Goal: Task Accomplishment & Management: Complete application form

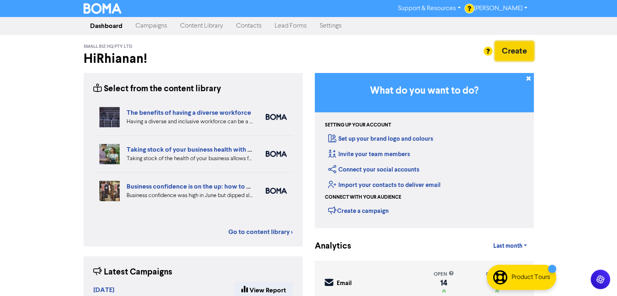
click at [509, 53] on button "Create" at bounding box center [514, 50] width 39 height 19
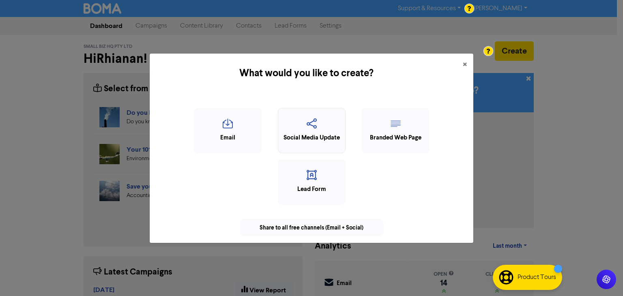
click at [315, 137] on div "Social Media Update" at bounding box center [311, 137] width 59 height 9
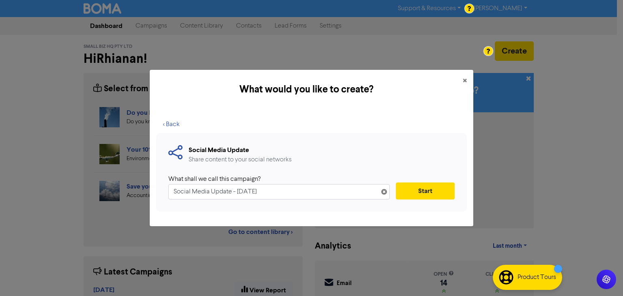
drag, startPoint x: 292, startPoint y: 185, endPoint x: 0, endPoint y: 199, distance: 292.3
click at [0, 199] on div "What would you like to create? × < Back Social Media Update Share content to yo…" at bounding box center [311, 148] width 623 height 296
type input "[DATE]"
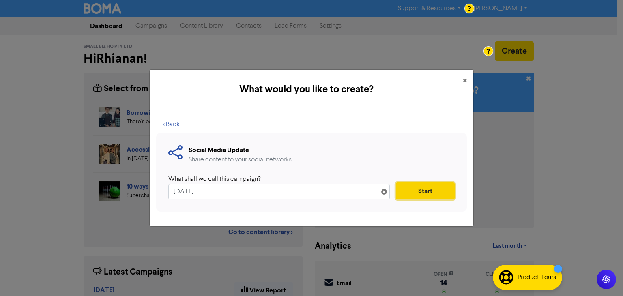
click at [429, 193] on button "Start" at bounding box center [425, 190] width 59 height 17
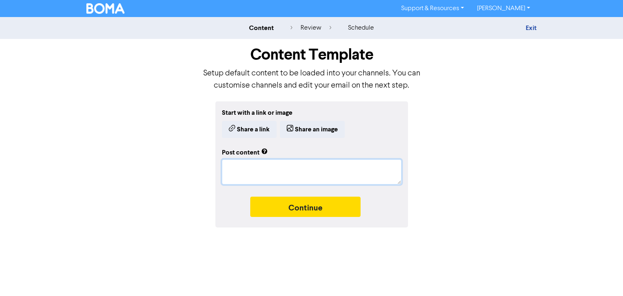
click at [286, 175] on textarea at bounding box center [312, 171] width 180 height 25
paste textarea "Business Owner Brain Be Like: "Work all day. Pick up kids. Cook dinner. Do home…"
type textarea "Business Owner Brain Be Like: "Work all day. Pick up kids. Cook dinner. Do home…"
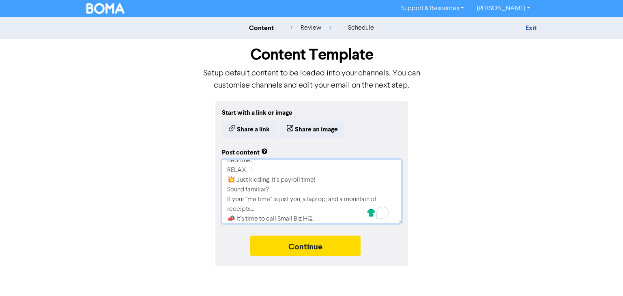
scroll to position [65, 0]
click at [253, 166] on textarea "Business Owner Brain Be Like: "Work all day. Pick up kids. Cook dinner. Do home…" at bounding box center [312, 191] width 180 height 64
type textarea "x"
type textarea "Business Owner Brain Be Like: "Work all day. Pick up kids. Cook dinner. Do home…"
type textarea "x"
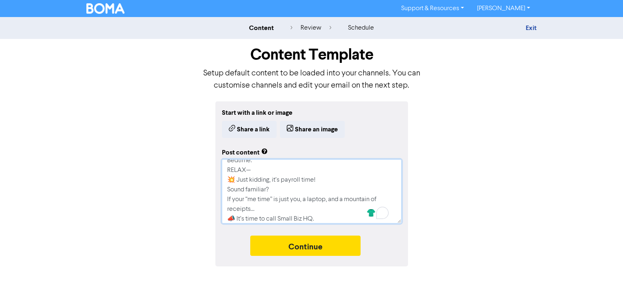
type textarea "Business Owner Brain Be Like: "Work all day. Pick up kids. Cook dinner. Do home…"
click at [235, 179] on textarea "Business Owner Brain Be Like: "Work all day. Pick up kids. Cook dinner. Do home…" at bounding box center [312, 191] width 180 height 64
type textarea "x"
type textarea "Business Owner Brain Be Like: "Work all day. Pick up kids. Cook dinner. Do home…"
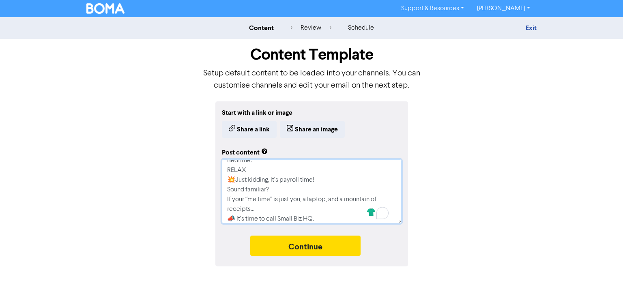
type textarea "x"
type textarea "Business Owner Brain Be Like: "Work all day. Pick up kids. Cook dinner. Do home…"
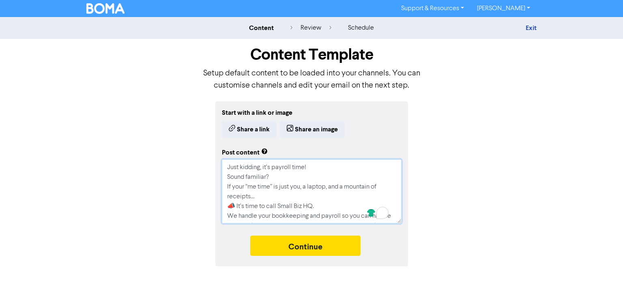
scroll to position [93, 0]
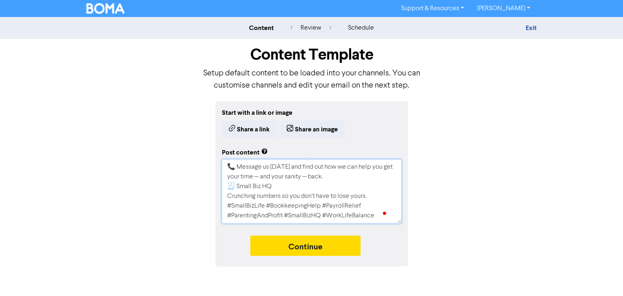
drag, startPoint x: 228, startPoint y: 197, endPoint x: 363, endPoint y: 227, distance: 138.9
click at [363, 227] on div "Start with a link or image Share a link Share an image Post content Business Ow…" at bounding box center [311, 183] width 193 height 165
type textarea "x"
type textarea "Business Owner Brain Be Like: "Work all day. Pick up kids. Cook dinner. Do home…"
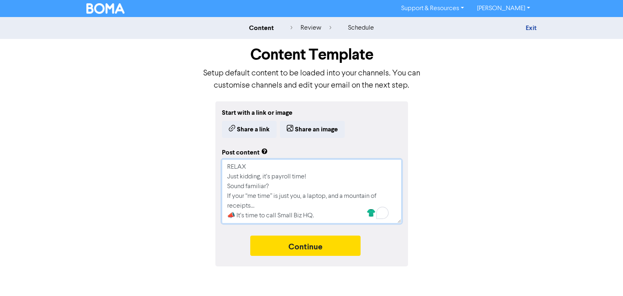
type textarea "x"
type textarea "Business Owner Brain Be Like: "Work all day. Pick up kids. Cook dinner. Do home…"
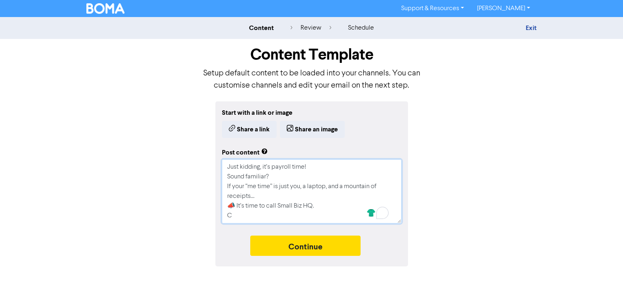
type textarea "x"
type textarea "Business Owner Brain Be Like: "Work all day. Pick up kids. Cook dinner. Do home…"
type textarea "x"
type textarea "Business Owner Brain Be Like: "Work all day. Pick up kids. Cook dinner. Do home…"
type textarea "x"
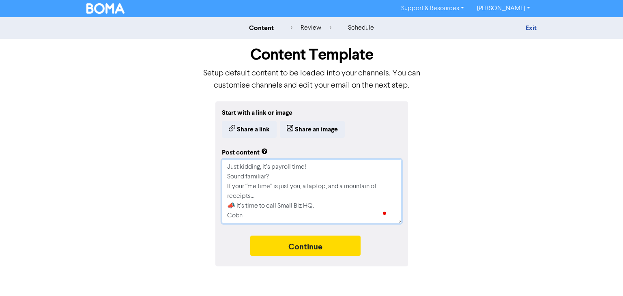
type textarea "Business Owner Brain Be Like: "Work all day. Pick up kids. Cook dinner. Do home…"
type textarea "x"
type textarea "Business Owner Brain Be Like: "Work all day. Pick up kids. Cook dinner. Do home…"
type textarea "x"
type textarea "Business Owner Brain Be Like: "Work all day. Pick up kids. Cook dinner. Do home…"
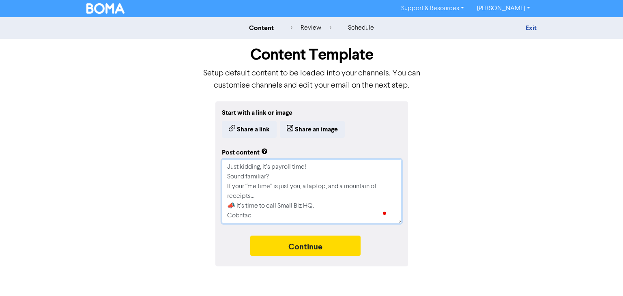
type textarea "x"
type textarea "Business Owner Brain Be Like: "Work all day. Pick up kids. Cook dinner. Do home…"
type textarea "x"
type textarea "Business Owner Brain Be Like: "Work all day. Pick up kids. Cook dinner. Do home…"
type textarea "x"
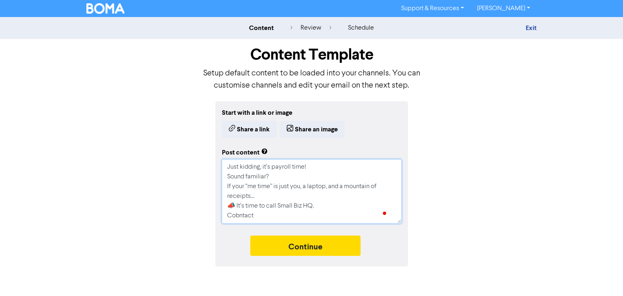
type textarea "Business Owner Brain Be Like: "Work all day. Pick up kids. Cook dinner. Do home…"
type textarea "x"
type textarea "Business Owner Brain Be Like: "Work all day. Pick up kids. Cook dinner. Do home…"
type textarea "x"
type textarea "Business Owner Brain Be Like: "Work all day. Pick up kids. Cook dinner. Do home…"
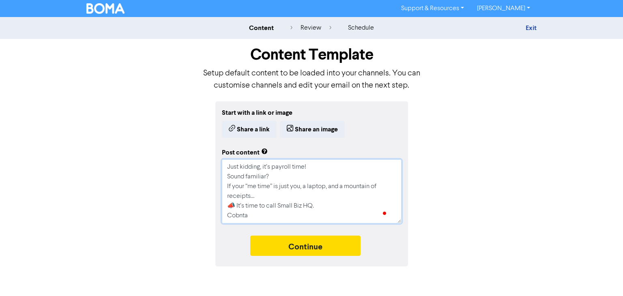
type textarea "x"
type textarea "Business Owner Brain Be Like: "Work all day. Pick up kids. Cook dinner. Do home…"
type textarea "x"
type textarea "Business Owner Brain Be Like: "Work all day. Pick up kids. Cook dinner. Do home…"
type textarea "x"
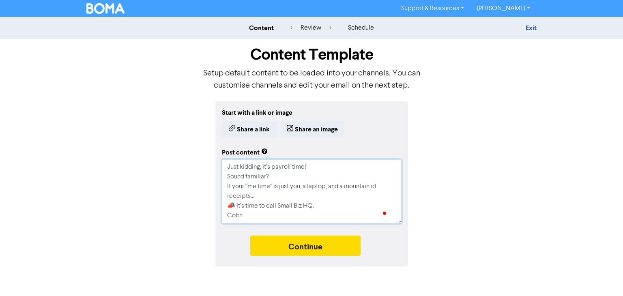
type textarea "Business Owner Brain Be Like: "Work all day. Pick up kids. Cook dinner. Do home…"
type textarea "x"
type textarea "Business Owner Brain Be Like: "Work all day. Pick up kids. Cook dinner. Do home…"
type textarea "x"
type textarea "Business Owner Brain Be Like: "Work all day. Pick up kids. Cook dinner. Do home…"
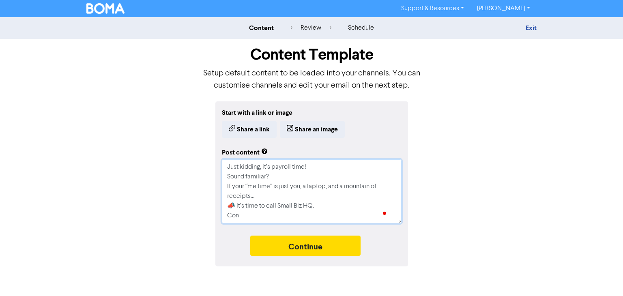
type textarea "x"
type textarea "Business Owner Brain Be Like: "Work all day. Pick up kids. Cook dinner. Do home…"
type textarea "x"
type textarea "Business Owner Brain Be Like: "Work all day. Pick up kids. Cook dinner. Do home…"
type textarea "x"
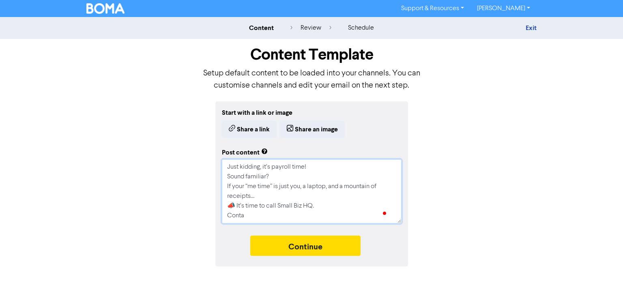
type textarea "Business Owner Brain Be Like: "Work all day. Pick up kids. Cook dinner. Do home…"
type textarea "x"
type textarea "Business Owner Brain Be Like: "Work all day. Pick up kids. Cook dinner. Do home…"
type textarea "x"
type textarea "Business Owner Brain Be Like: "Work all day. Pick up kids. Cook dinner. Do home…"
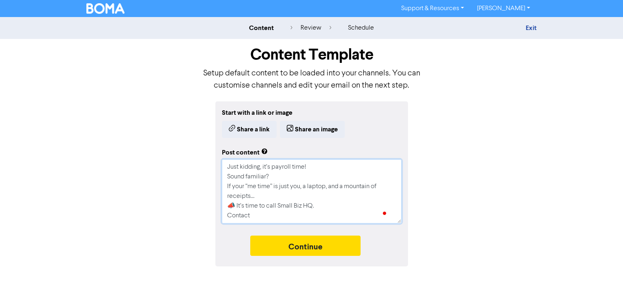
type textarea "x"
type textarea "Business Owner Brain Be Like: "Work all day. Pick up kids. Cook dinner. Do home…"
type textarea "x"
type textarea "Business Owner Brain Be Like: "Work all day. Pick up kids. Cook dinner. Do home…"
type textarea "x"
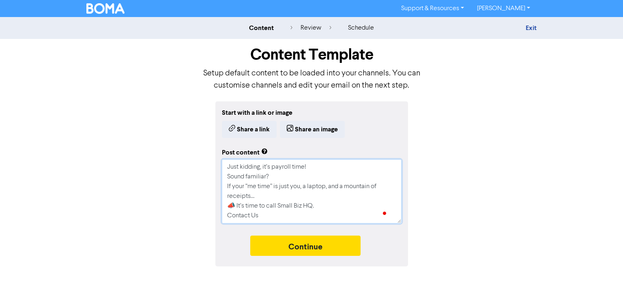
type textarea "Business Owner Brain Be Like: "Work all day. Pick up kids. Cook dinner. Do home…"
type textarea "x"
type textarea "Business Owner Brain Be Like: "Work all day. Pick up kids. Cook dinner. Do home…"
type textarea "x"
type textarea "Business Owner Brain Be Like: "Work all day. Pick up kids. Cook dinner. Do home…"
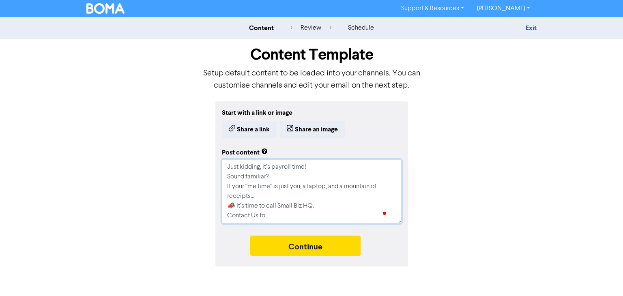
type textarea "x"
type textarea "Business Owner Brain Be Like: "Work all day. Pick up kids. Cook dinner. Do home…"
type textarea "x"
type textarea "Business Owner Brain Be Like: "Work all day. Pick up kids. Cook dinner. Do home…"
type textarea "x"
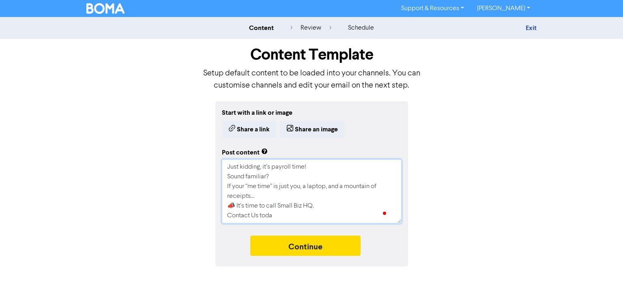
type textarea "Business Owner Brain Be Like: "Work all day. Pick up kids. Cook dinner. Do home…"
type textarea "x"
type textarea "Business Owner Brain Be Like: "Work all day. Pick up kids. Cook dinner. Do home…"
type textarea "x"
type textarea "Business Owner Brain Be Like: "Work all day. Pick up kids. Cook dinner. Do home…"
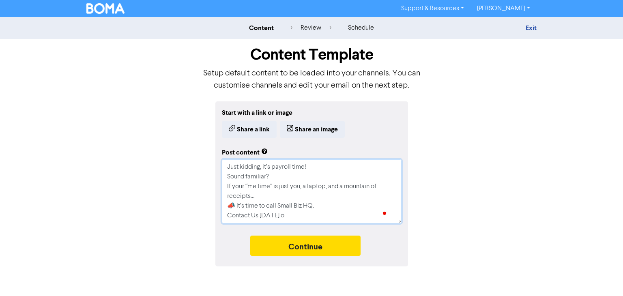
type textarea "x"
type textarea "Business Owner Brain Be Like: "Work all day. Pick up kids. Cook dinner. Do home…"
type textarea "x"
type textarea "Business Owner Brain Be Like: "Work all day. Pick up kids. Cook dinner. Do home…"
type textarea "x"
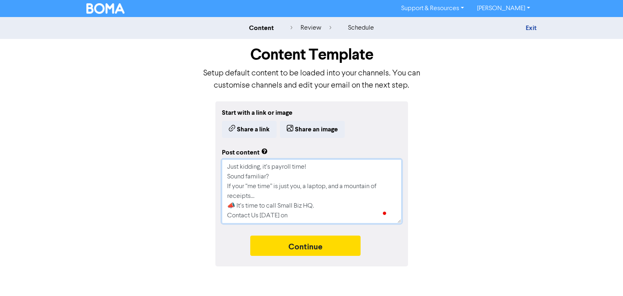
type textarea "Business Owner Brain Be Like: "Work all day. Pick up kids. Cook dinner. Do home…"
type textarea "x"
type textarea "Business Owner Brain Be Like: "Work all day. Pick up kids. Cook dinner. Do home…"
type textarea "x"
type textarea "Business Owner Brain Be Like: "Work all day. Pick up kids. Cook dinner. Do home…"
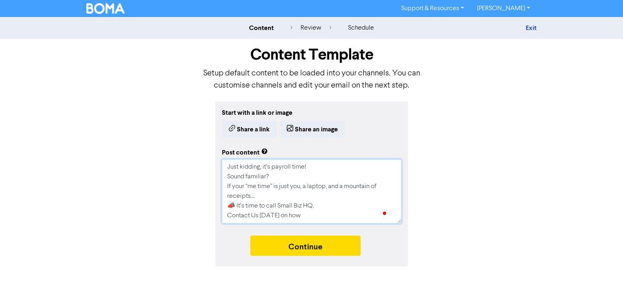
type textarea "x"
type textarea "Business Owner Brain Be Like: "Work all day. Pick up kids. Cook dinner. Do home…"
type textarea "x"
type textarea "Business Owner Brain Be Like: "Work all day. Pick up kids. Cook dinner. Do home…"
type textarea "x"
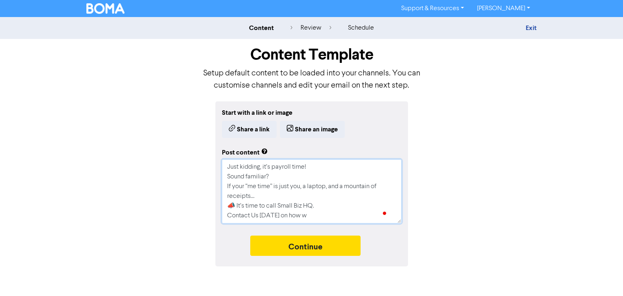
type textarea "Business Owner Brain Be Like: "Work all day. Pick up kids. Cook dinner. Do home…"
type textarea "x"
type textarea "Business Owner Brain Be Like: "Work all day. Pick up kids. Cook dinner. Do home…"
type textarea "x"
type textarea "Business Owner Brain Be Like: "Work all day. Pick up kids. Cook dinner. Do home…"
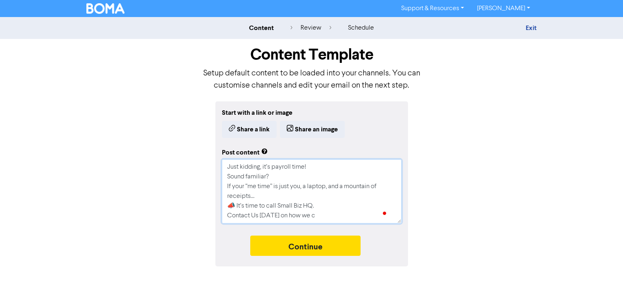
type textarea "x"
type textarea "Business Owner Brain Be Like: "Work all day. Pick up kids. Cook dinner. Do home…"
type textarea "x"
type textarea "Business Owner Brain Be Like: "Work all day. Pick up kids. Cook dinner. Do home…"
type textarea "x"
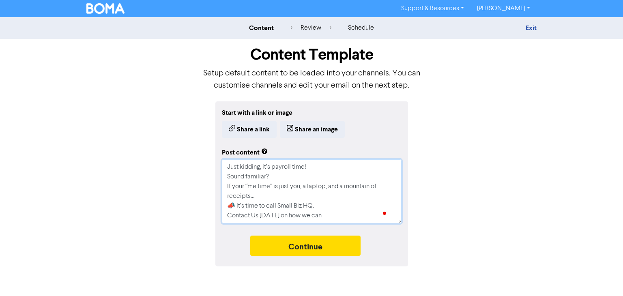
type textarea "Business Owner Brain Be Like: "Work all day. Pick up kids. Cook dinner. Do home…"
type textarea "x"
type textarea "Business Owner Brain Be Like: "Work all day. Pick up kids. Cook dinner. Do home…"
type textarea "x"
type textarea "Business Owner Brain Be Like: "Work all day. Pick up kids. Cook dinner. Do home…"
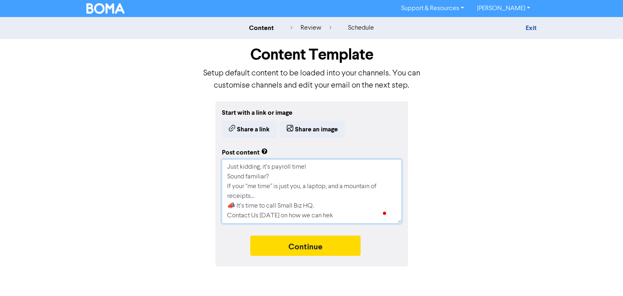
type textarea "x"
type textarea "Business Owner Brain Be Like: "Work all day. Pick up kids. Cook dinner. Do home…"
type textarea "x"
type textarea "Business Owner Brain Be Like: "Work all day. Pick up kids. Cook dinner. Do home…"
type textarea "x"
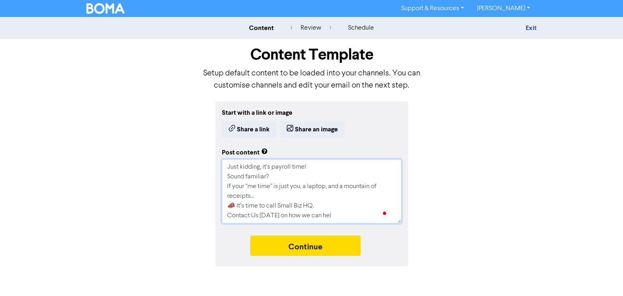
type textarea "Business Owner Brain Be Like: "Work all day. Pick up kids. Cook dinner. Do home…"
type textarea "x"
type textarea "Business Owner Brain Be Like: "Work all day. Pick up kids. Cook dinner. Do home…"
type textarea "x"
type textarea "Business Owner Brain Be Like: "Work all day. Pick up kids. Cook dinner. Do home…"
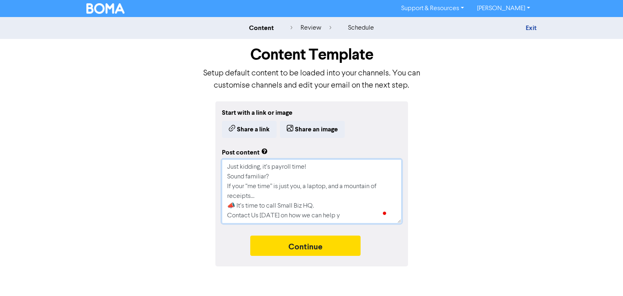
type textarea "x"
type textarea "Business Owner Brain Be Like: "Work all day. Pick up kids. Cook dinner. Do home…"
type textarea "x"
type textarea "Business Owner Brain Be Like: "Work all day. Pick up kids. Cook dinner. Do home…"
type textarea "x"
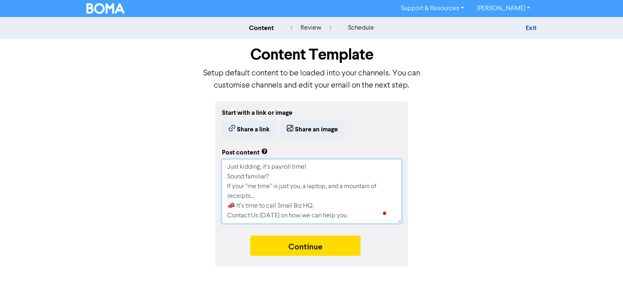
type textarea "Business Owner Brain Be Like: "Work all day. Pick up kids. Cook dinner. Do home…"
type textarea "x"
type textarea "Business Owner Brain Be Like: "Work all day. Pick up kids. Cook dinner. Do home…"
type textarea "x"
type textarea "Business Owner Brain Be Like: "Work all day. Pick up kids. Cook dinner. Do home…"
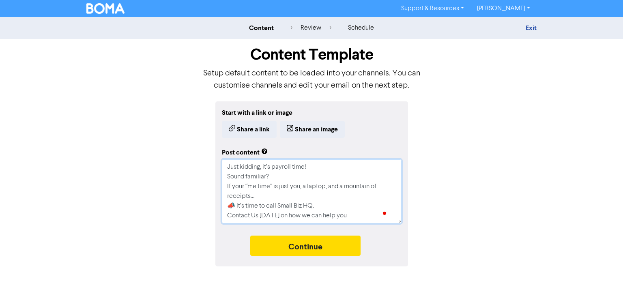
type textarea "x"
type textarea "Business Owner Brain Be Like: "Work all day. Pick up kids. Cook dinner. Do home…"
type textarea "x"
type textarea "Business Owner Brain Be Like: "Work all day. Pick up kids. Cook dinner. Do home…"
type textarea "x"
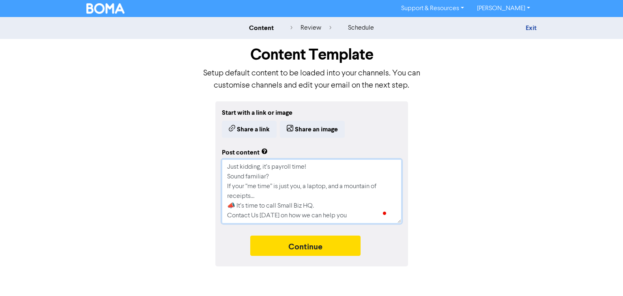
type textarea "Business Owner Brain Be Like: "Work all day. Pick up kids. Cook dinner. Do home…"
type textarea "x"
type textarea "Business Owner Brain Be Like: "Work all day. Pick up kids. Cook dinner. Do home…"
type textarea "x"
type textarea "Business Owner Brain Be Like: "Work all day. Pick up kids. Cook dinner. Do home…"
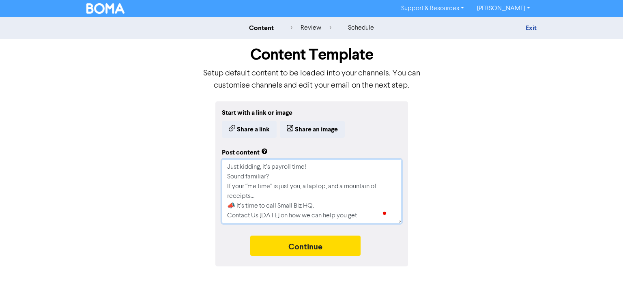
type textarea "x"
type textarea "Business Owner Brain Be Like: "Work all day. Pick up kids. Cook dinner. Do home…"
type textarea "x"
type textarea "Business Owner Brain Be Like: "Work all day. Pick up kids. Cook dinner. Do home…"
type textarea "x"
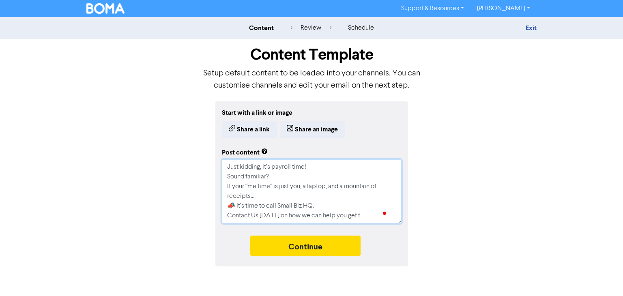
type textarea "Business Owner Brain Be Like: "Work all day. Pick up kids. Cook dinner. Do home…"
type textarea "x"
type textarea "Business Owner Brain Be Like: "Work all day. Pick up kids. Cook dinner. Do home…"
type textarea "x"
type textarea "Business Owner Brain Be Like: "Work all day. Pick up kids. Cook dinner. Do home…"
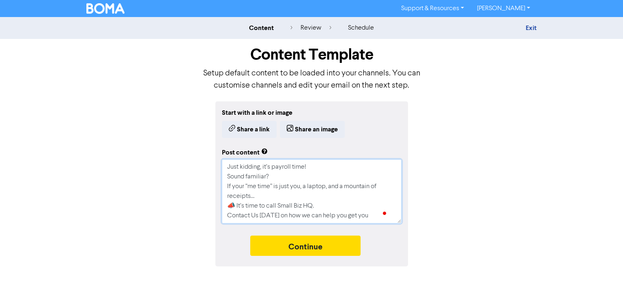
type textarea "x"
type textarea "Business Owner Brain Be Like: "Work all day. Pick up kids. Cook dinner. Do home…"
type textarea "x"
type textarea "Business Owner Brain Be Like: "Work all day. Pick up kids. Cook dinner. Do home…"
type textarea "x"
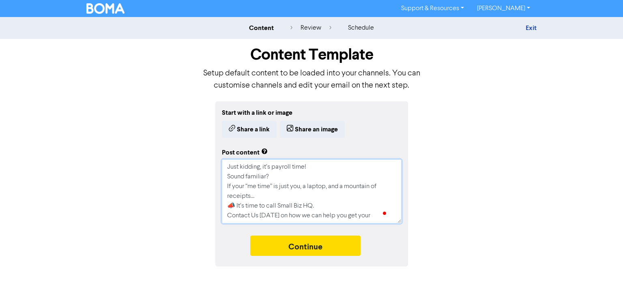
type textarea "Business Owner Brain Be Like: "Work all day. Pick up kids. Cook dinner. Do home…"
type textarea "x"
type textarea "Business Owner Brain Be Like: "Work all day. Pick up kids. Cook dinner. Do home…"
type textarea "x"
type textarea "Business Owner Brain Be Like: "Work all day. Pick up kids. Cook dinner. Do home…"
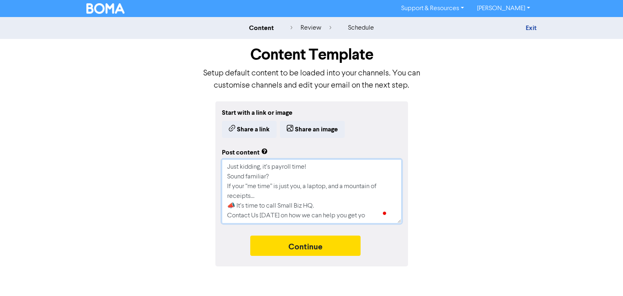
type textarea "x"
type textarea "Business Owner Brain Be Like: "Work all day. Pick up kids. Cook dinner. Do home…"
type textarea "x"
type textarea "Business Owner Brain Be Like: "Work all day. Pick up kids. Cook dinner. Do home…"
type textarea "x"
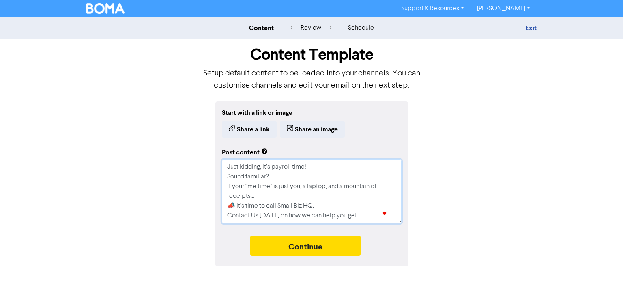
type textarea "Business Owner Brain Be Like: "Work all day. Pick up kids. Cook dinner. Do home…"
type textarea "x"
type textarea "Business Owner Brain Be Like: "Work all day. Pick up kids. Cook dinner. Do home…"
type textarea "x"
type textarea "Business Owner Brain Be Like: "Work all day. Pick up kids. Cook dinner. Do home…"
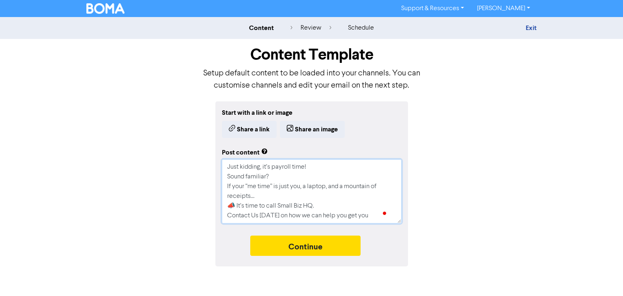
type textarea "x"
type textarea "Business Owner Brain Be Like: "Work all day. Pick up kids. Cook dinner. Do home…"
type textarea "x"
type textarea "Business Owner Brain Be Like: "Work all day. Pick up kids. Cook dinner. Do home…"
type textarea "x"
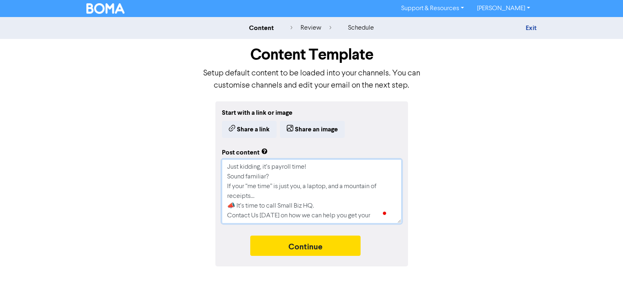
type textarea "Business Owner Brain Be Like: "Work all day. Pick up kids. Cook dinner. Do home…"
type textarea "x"
type textarea "Business Owner Brain Be Like: "Work all day. Pick up kids. Cook dinner. Do home…"
type textarea "x"
type textarea "Business Owner Brain Be Like: "Work all day. Pick up kids. Cook dinner. Do home…"
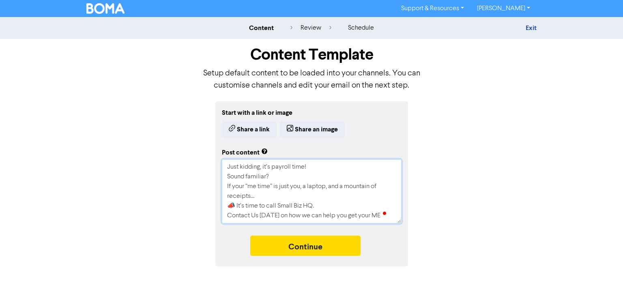
type textarea "x"
type textarea "Business Owner Brain Be Like: "Work all day. Pick up kids. Cook dinner. Do home…"
type textarea "x"
type textarea "Business Owner Brain Be Like: "Work all day. Pick up kids. Cook dinner. Do home…"
type textarea "x"
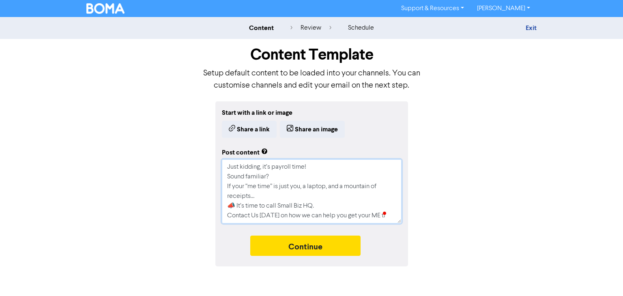
type textarea "Business Owner Brain Be Like: "Work all day. Pick up kids. Cook dinner. Do home…"
type textarea "x"
type textarea "Business Owner Brain Be Like: "Work all day. Pick up kids. Cook dinner. Do home…"
type textarea "x"
type textarea "Business Owner Brain Be Like: "Work all day. Pick up kids. Cook dinner. Do home…"
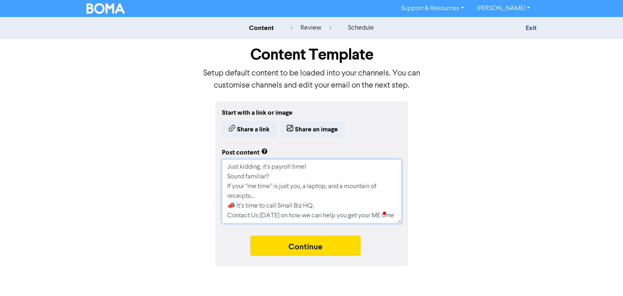
type textarea "x"
type textarea "Business Owner Brain Be Like: "Work all day. Pick up kids. Cook dinner. Do home…"
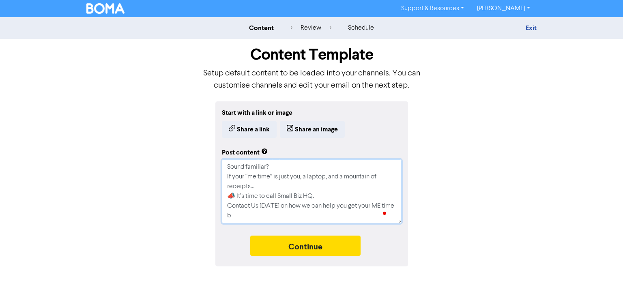
type textarea "x"
type textarea "Business Owner Brain Be Like: "Work all day. Pick up kids. Cook dinner. Do home…"
type textarea "x"
type textarea "Business Owner Brain Be Like: "Work all day. Pick up kids. Cook dinner. Do home…"
type textarea "x"
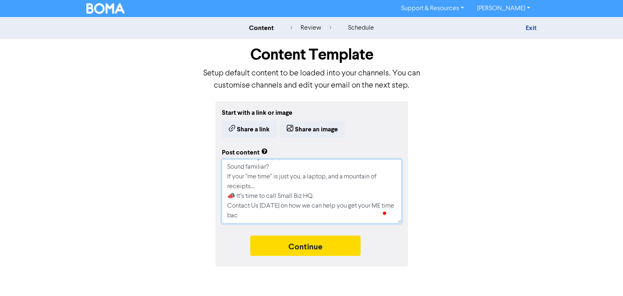
type textarea "Business Owner Brain Be Like: "Work all day. Pick up kids. Cook dinner. Do home…"
type textarea "x"
type textarea "Business Owner Brain Be Like: "Work all day. Pick up kids. Cook dinner. Do home…"
type textarea "x"
type textarea "Business Owner Brain Be Like: "Work all day. Pick up kids. Cook dinner. Do home…"
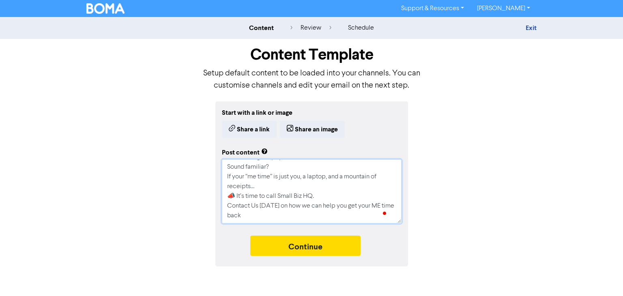
type textarea "x"
type textarea "Business Owner Brain Be Like: "Work all day. Pick up kids. Cook dinner. Do home…"
drag, startPoint x: 236, startPoint y: 195, endPoint x: 206, endPoint y: 195, distance: 29.2
click at [206, 195] on div "Start with a link or image Share a link Share an image Post content Business Ow…" at bounding box center [311, 183] width 462 height 165
type textarea "x"
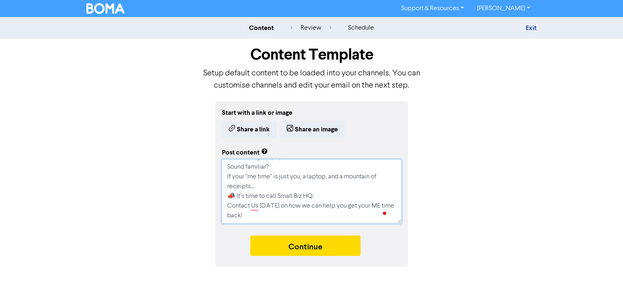
type textarea "Business Owner Brain Be Like: "Work all day. Pick up kids. Cook dinner. Do home…"
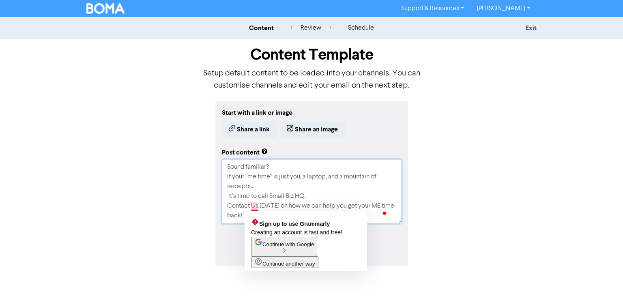
click at [253, 206] on textarea "Business Owner Brain Be Like: "Work all day. Pick up kids. Cook dinner. Do home…" at bounding box center [312, 191] width 180 height 64
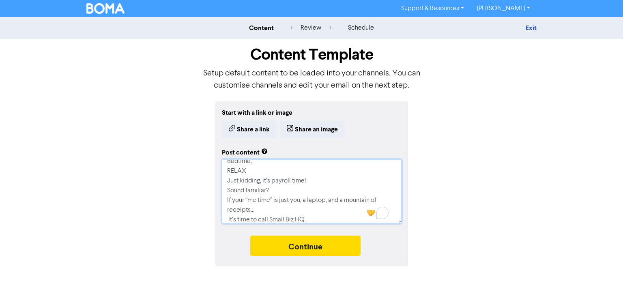
scroll to position [88, 0]
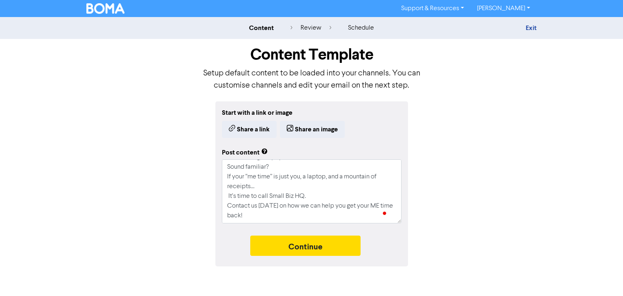
click at [431, 224] on div "Start with a link or image Share a link Share an image Post content Business Ow…" at bounding box center [311, 183] width 462 height 165
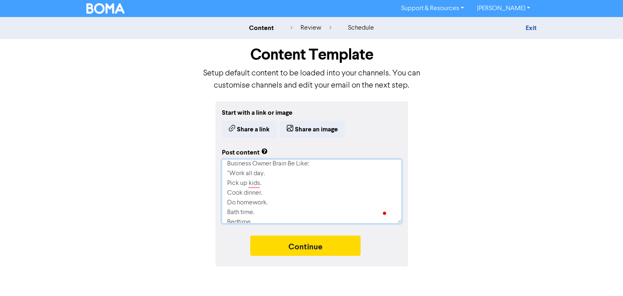
scroll to position [0, 0]
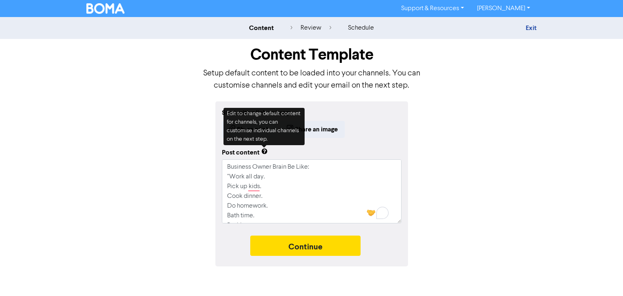
click at [412, 161] on div "Start with a link or image Share a link Share an image Post content Business Ow…" at bounding box center [311, 183] width 462 height 165
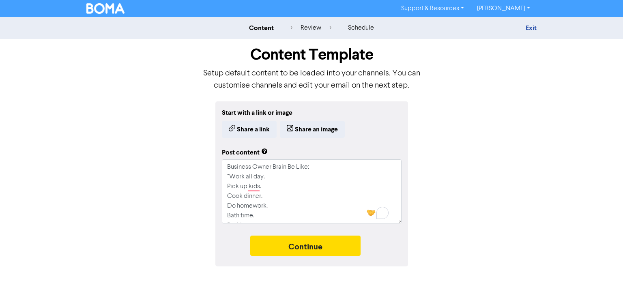
click at [538, 146] on div "Start with a link or image Share a link Share an image Post content Business Ow…" at bounding box center [311, 183] width 462 height 165
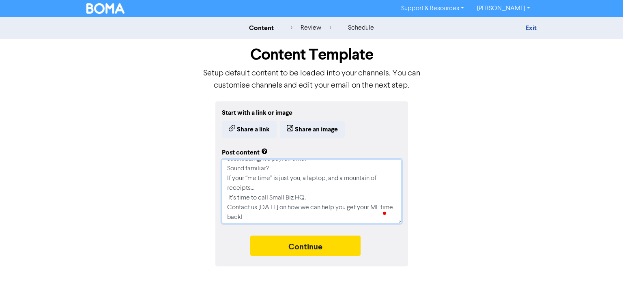
scroll to position [88, 0]
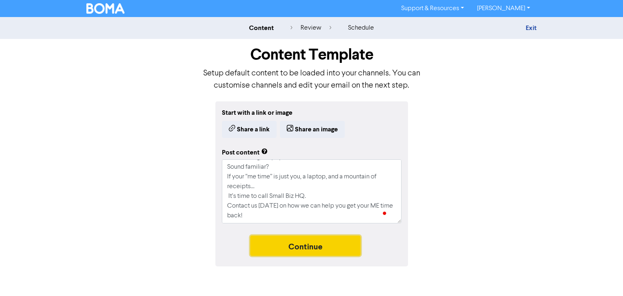
click at [317, 251] on button "Continue" at bounding box center [305, 246] width 110 height 20
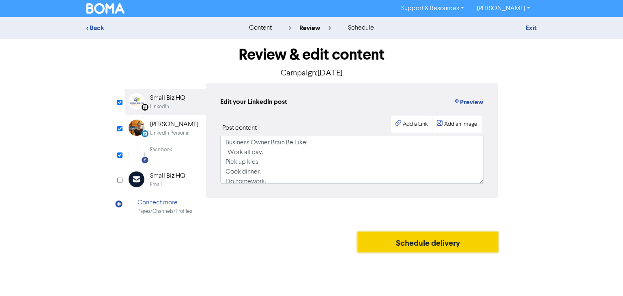
click at [431, 240] on button "Schedule delivery" at bounding box center [428, 242] width 140 height 20
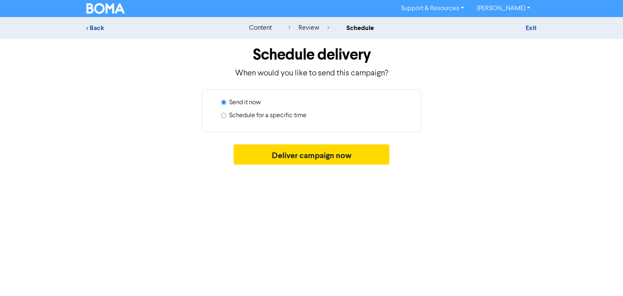
click at [221, 115] on input "Schedule for a specific time" at bounding box center [223, 115] width 5 height 5
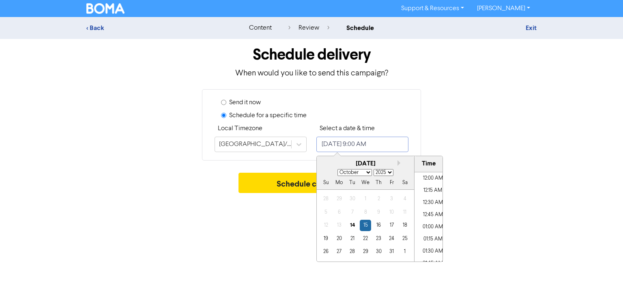
click at [375, 140] on input "[DATE] 9:00 AM" at bounding box center [362, 144] width 92 height 15
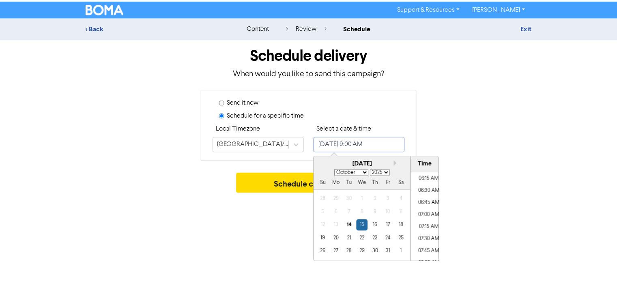
scroll to position [302, 0]
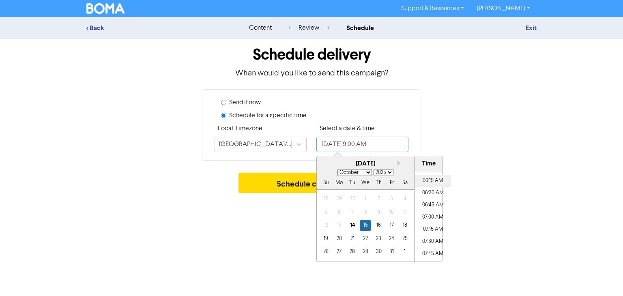
click at [430, 181] on li "06:15 AM" at bounding box center [432, 181] width 36 height 12
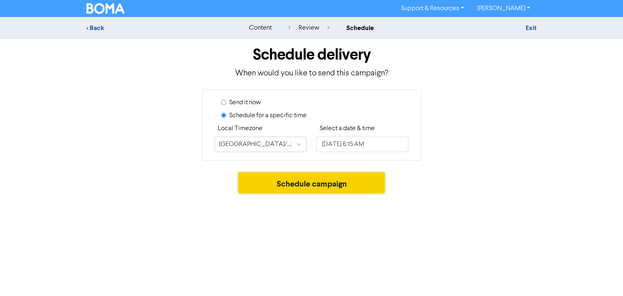
click at [268, 186] on button "Schedule campaign" at bounding box center [311, 183] width 146 height 20
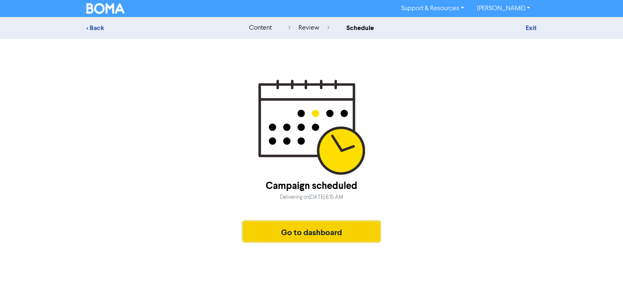
click at [314, 233] on button "Go to dashboard" at bounding box center [311, 231] width 137 height 20
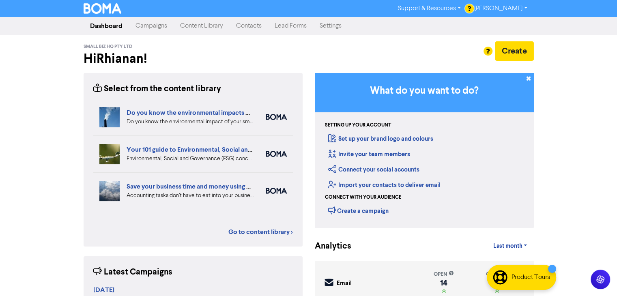
click at [197, 26] on link "Content Library" at bounding box center [202, 26] width 56 height 16
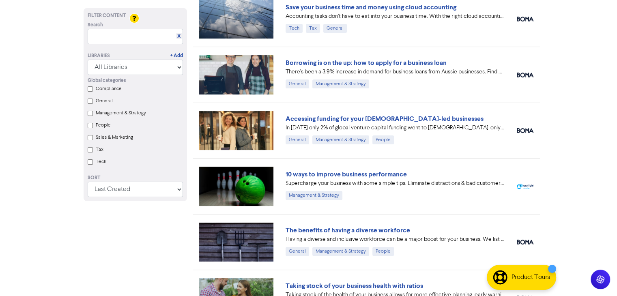
scroll to position [180, 0]
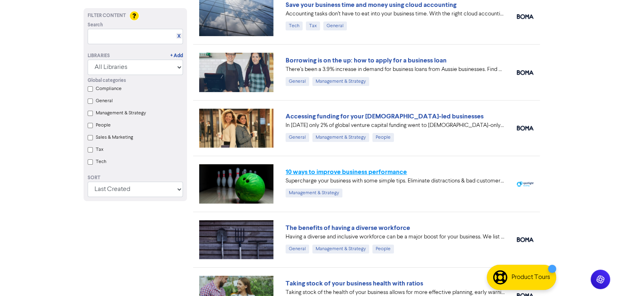
click at [365, 171] on link "10 ways to improve business performance" at bounding box center [345, 172] width 121 height 8
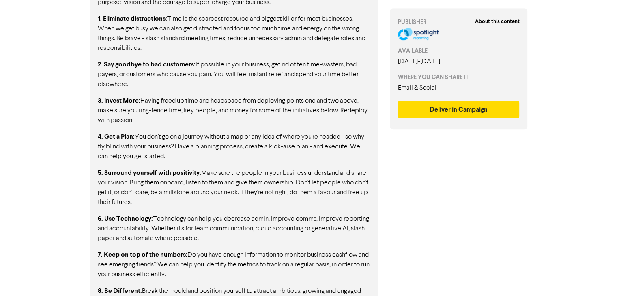
scroll to position [493, 0]
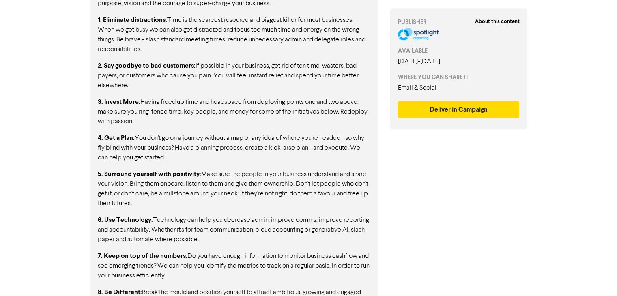
drag, startPoint x: 613, startPoint y: 193, endPoint x: 612, endPoint y: 179, distance: 14.6
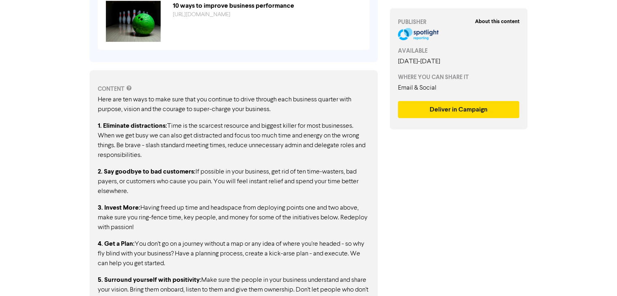
scroll to position [384, 0]
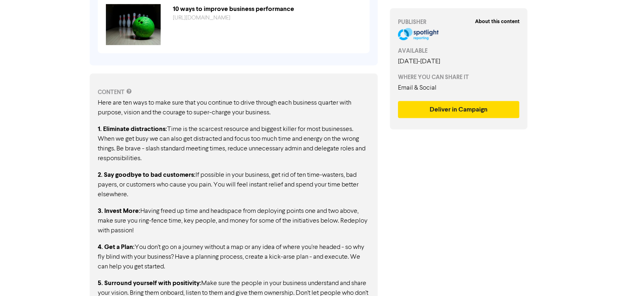
drag, startPoint x: 98, startPoint y: 101, endPoint x: 285, endPoint y: 154, distance: 195.1
click at [285, 154] on div "Here are ten ways to make sure that you continue to drive through each business…" at bounding box center [234, 293] width 272 height 390
click at [270, 185] on p "2. Say goodbye to bad customers: If possible in your business, get rid of ten t…" at bounding box center [234, 185] width 272 height 30
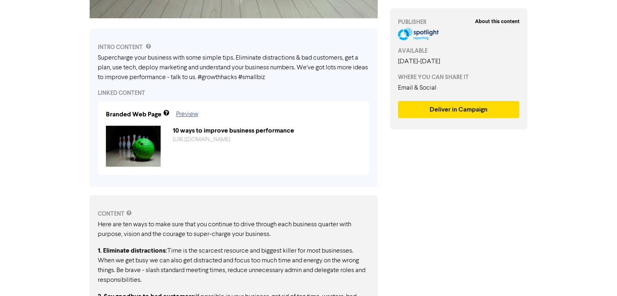
scroll to position [42, 0]
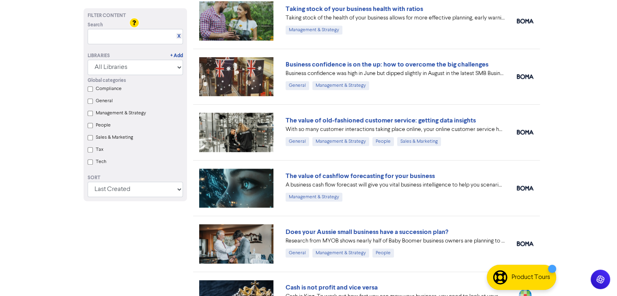
scroll to position [472, 0]
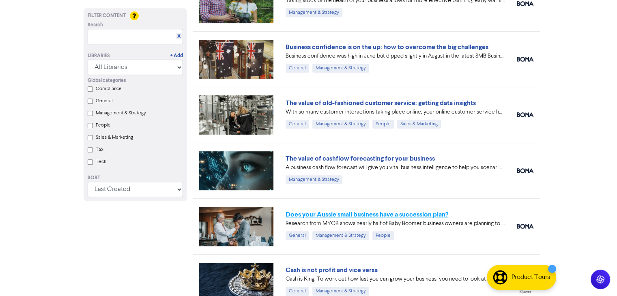
click at [415, 211] on link "Does your Aussie small business have a succession plan?" at bounding box center [366, 214] width 163 height 8
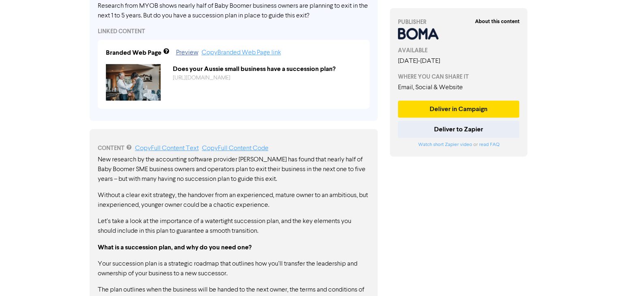
scroll to position [307, 0]
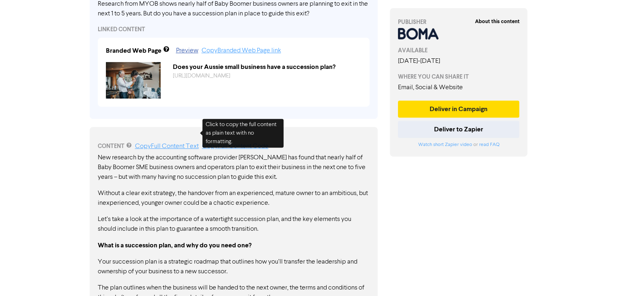
click at [182, 143] on link "Copy Full Content Text" at bounding box center [167, 146] width 64 height 6
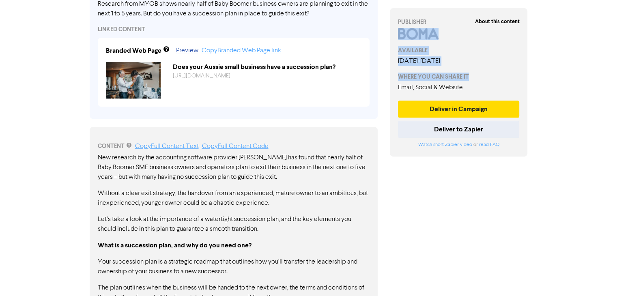
drag, startPoint x: 616, startPoint y: 120, endPoint x: 608, endPoint y: 47, distance: 73.9
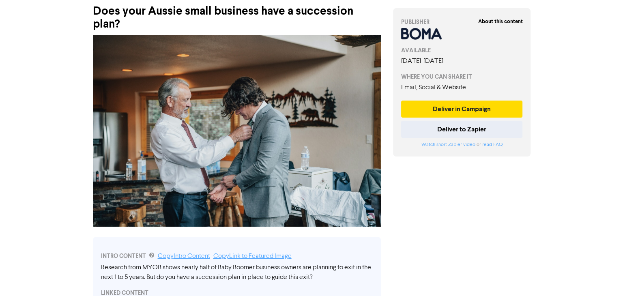
scroll to position [0, 0]
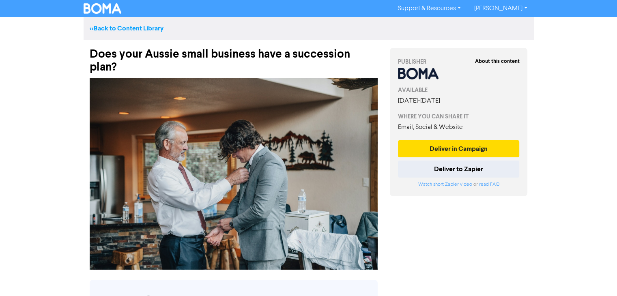
click at [125, 30] on link "<< Back to Content Library" at bounding box center [127, 28] width 74 height 8
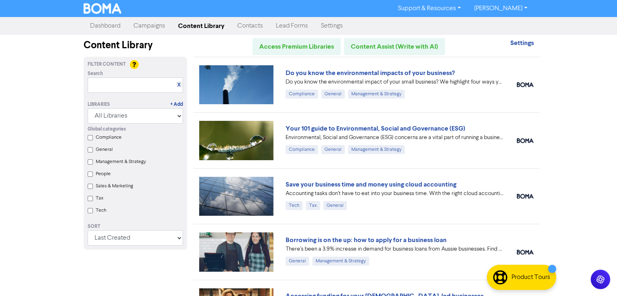
click at [155, 26] on link "Campaigns" at bounding box center [149, 26] width 45 height 16
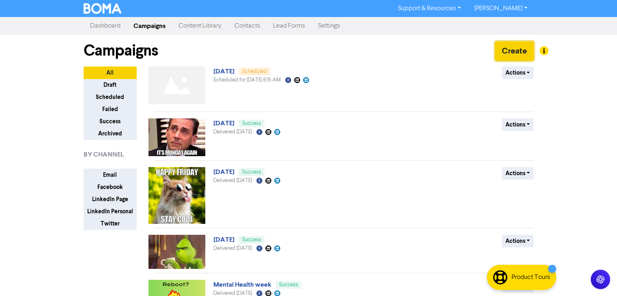
click at [495, 47] on button "Create" at bounding box center [514, 50] width 39 height 19
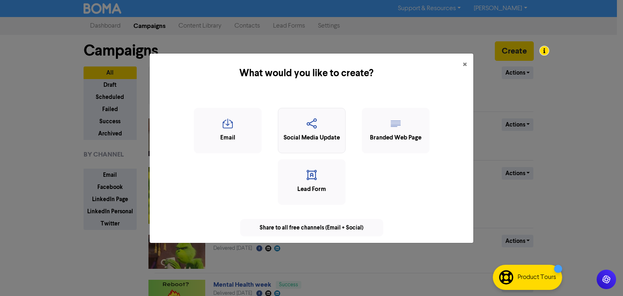
click at [320, 120] on icon "button" at bounding box center [311, 125] width 59 height 15
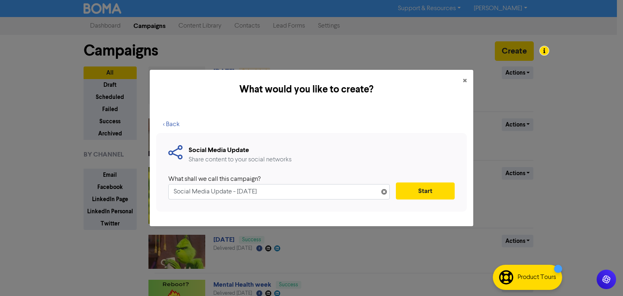
drag, startPoint x: 311, startPoint y: 194, endPoint x: 87, endPoint y: 251, distance: 230.6
click at [87, 251] on div "What would you like to create? × < Back Social Media Update Share content to yo…" at bounding box center [311, 148] width 623 height 296
click at [183, 191] on input "Thusday" at bounding box center [278, 191] width 221 height 15
click at [438, 194] on button "Start" at bounding box center [425, 190] width 59 height 17
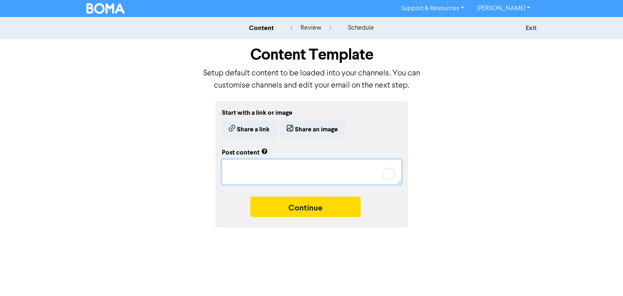
click at [292, 168] on textarea "To enrich screen reader interactions, please activate Accessibility in Grammarl…" at bounding box center [312, 171] width 180 height 25
paste textarea "Feeling Buried in Bookwork? Let Small Biz HQ Help! Running a small business is …"
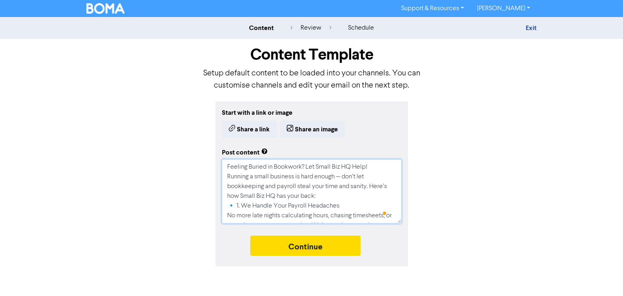
click at [305, 167] on textarea "Feeling Buried in Bookwork? Let Small Biz HQ Help! Running a small business is …" at bounding box center [312, 191] width 180 height 64
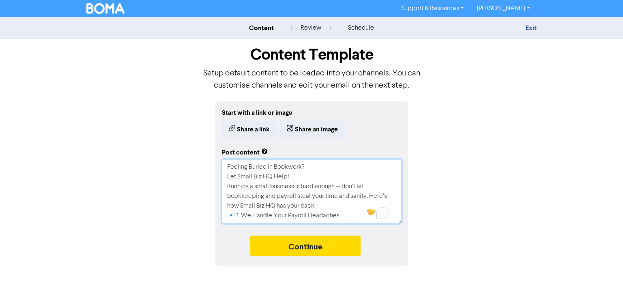
click at [345, 189] on textarea "Feeling Buried in Bookwork? Let Small Biz HQ Help! Running a small business is …" at bounding box center [312, 191] width 180 height 64
click at [343, 188] on textarea "Feeling Buried in Bookwork? Let Small Biz HQ Help! Running a small business is …" at bounding box center [312, 191] width 180 height 64
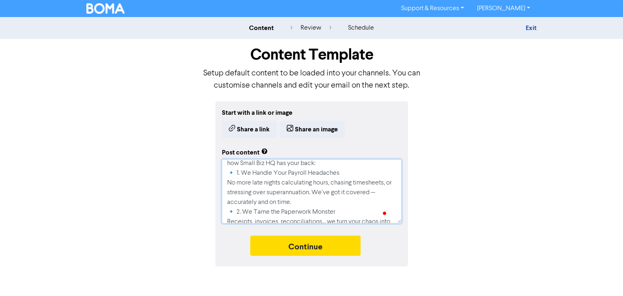
drag, startPoint x: 322, startPoint y: 191, endPoint x: 352, endPoint y: 203, distance: 33.0
click at [352, 203] on textarea "Feeling Buried in Bookwork? Let Small Biz HQ Help! Running a small business is …" at bounding box center [312, 191] width 180 height 64
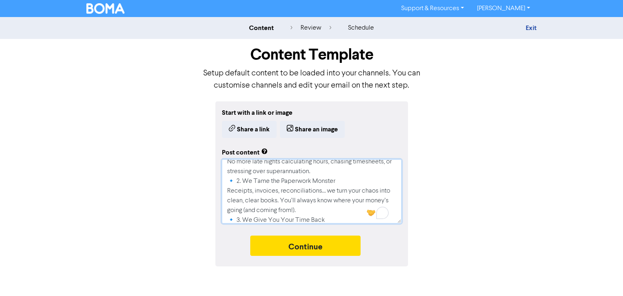
drag, startPoint x: 294, startPoint y: 199, endPoint x: 321, endPoint y: 200, distance: 26.8
click at [321, 200] on textarea "Feeling Buried in Bookwork? Let Small Biz HQ Help! Running a small business is …" at bounding box center [312, 191] width 180 height 64
drag, startPoint x: 292, startPoint y: 200, endPoint x: 339, endPoint y: 210, distance: 47.6
click at [339, 210] on textarea "Feeling Buried in Bookwork? Let Small Biz HQ Help! Running a small business is …" at bounding box center [312, 191] width 180 height 64
drag, startPoint x: 402, startPoint y: 185, endPoint x: 405, endPoint y: 193, distance: 8.7
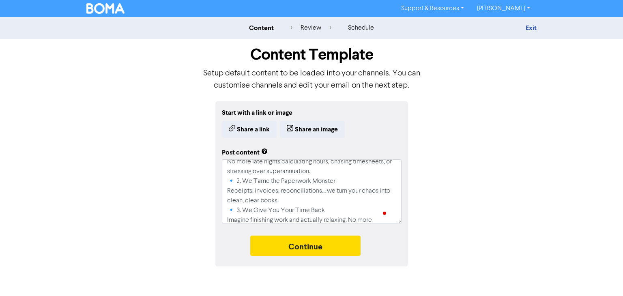
click at [405, 193] on div "Start with a link or image Share a link Share an image Post content Feeling Bur…" at bounding box center [311, 183] width 193 height 165
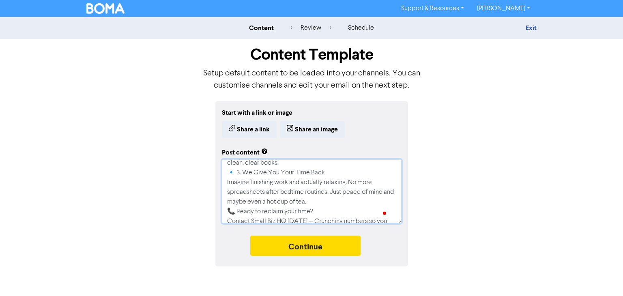
drag, startPoint x: 348, startPoint y: 180, endPoint x: 390, endPoint y: 201, distance: 47.0
click at [390, 201] on textarea "Feeling Buried in Bookwork? Let Small Biz HQ Help! Running a small business is …" at bounding box center [312, 191] width 180 height 64
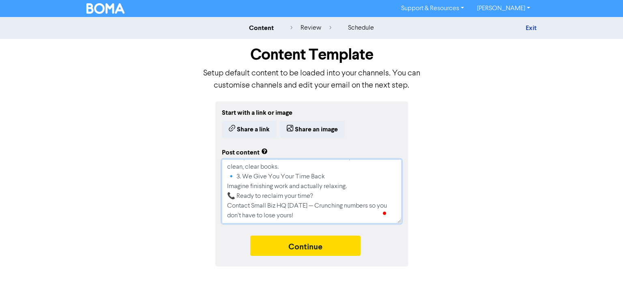
click at [311, 204] on textarea "Feeling Buried in Bookwork? Let Small Biz HQ Help! Running a small business is …" at bounding box center [312, 191] width 180 height 64
click at [305, 242] on button "Continue" at bounding box center [305, 246] width 110 height 20
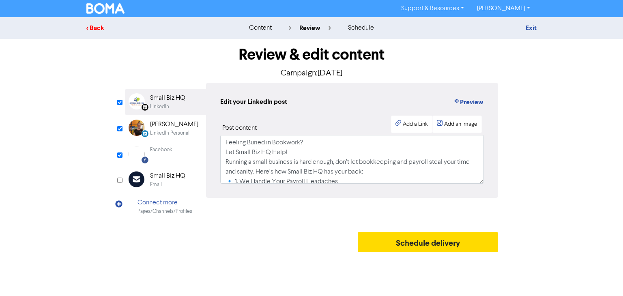
click at [96, 29] on div "< Back" at bounding box center [157, 28] width 142 height 10
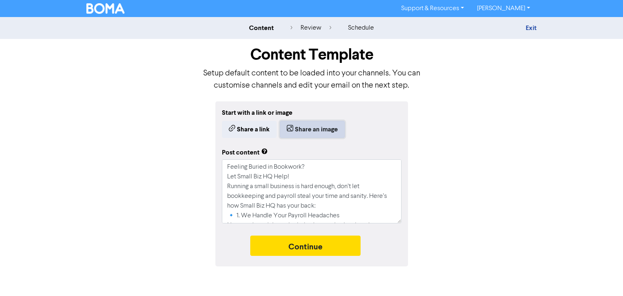
click at [329, 129] on button "Share an image" at bounding box center [312, 129] width 65 height 17
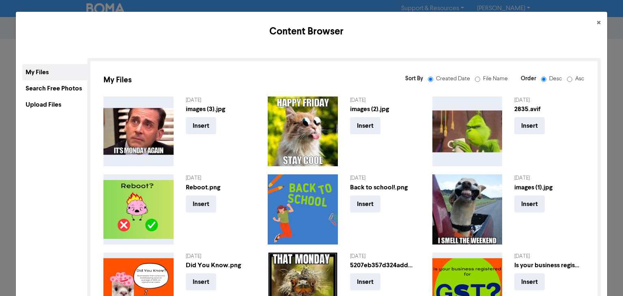
click at [57, 98] on div "Upload Files" at bounding box center [54, 104] width 65 height 16
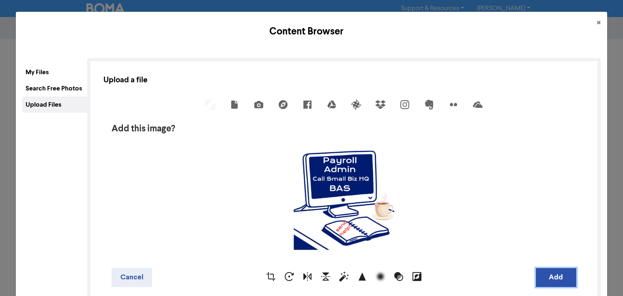
click at [556, 277] on button "Add" at bounding box center [556, 277] width 41 height 19
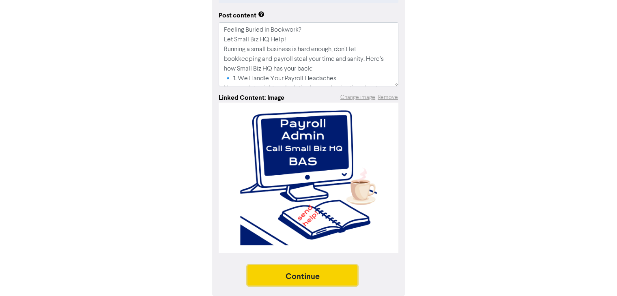
click at [304, 275] on button "Continue" at bounding box center [302, 275] width 110 height 20
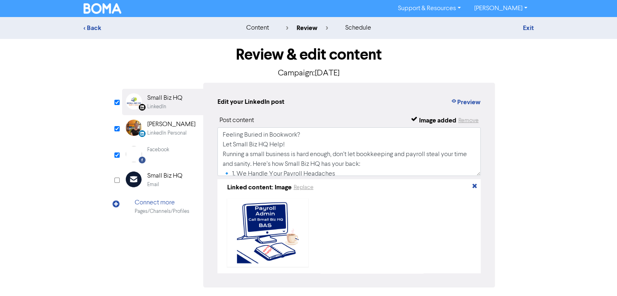
click at [450, 255] on div at bounding box center [393, 233] width 155 height 68
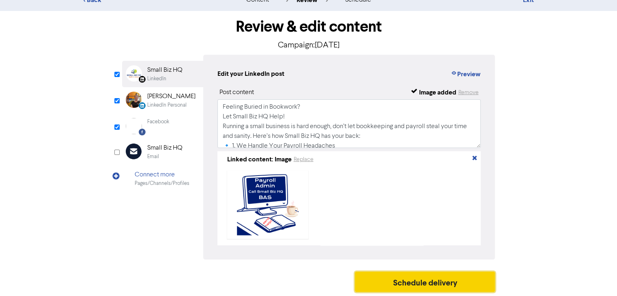
click at [430, 286] on button "Schedule delivery" at bounding box center [425, 282] width 140 height 20
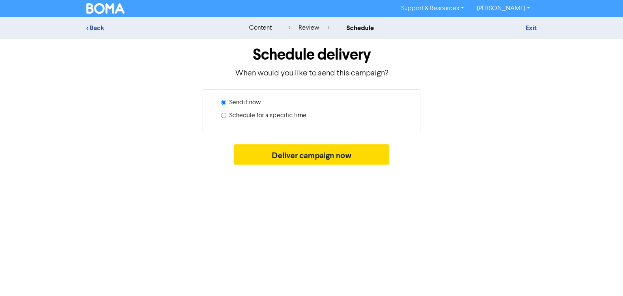
click at [223, 114] on input "Schedule for a specific time" at bounding box center [223, 115] width 5 height 5
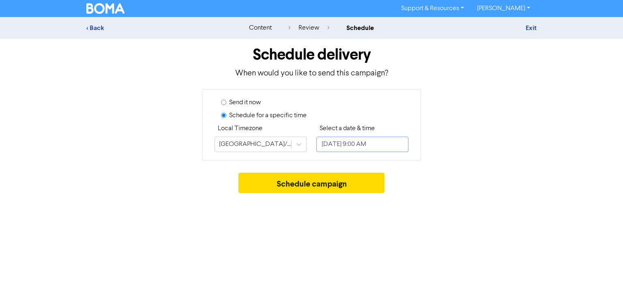
click at [391, 140] on input "[DATE] 9:00 AM" at bounding box center [362, 144] width 92 height 15
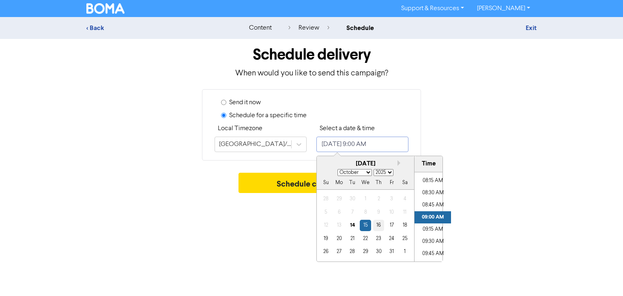
click at [381, 231] on div "16" at bounding box center [378, 225] width 11 height 11
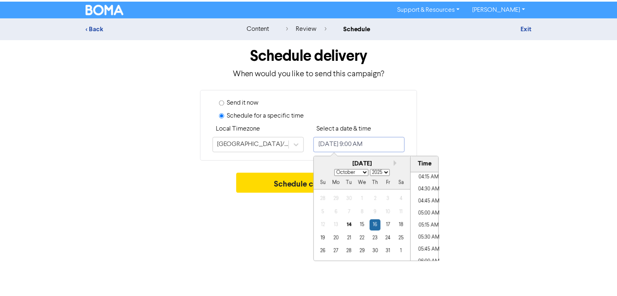
scroll to position [215, 0]
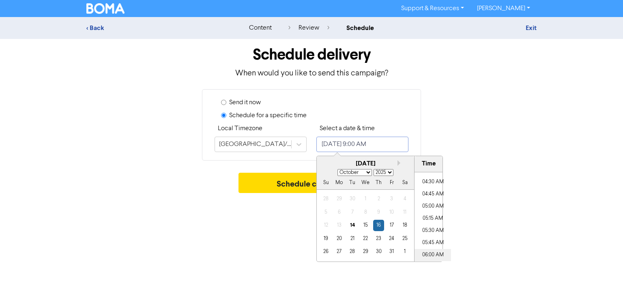
click at [441, 254] on li "06:00 AM" at bounding box center [432, 255] width 36 height 12
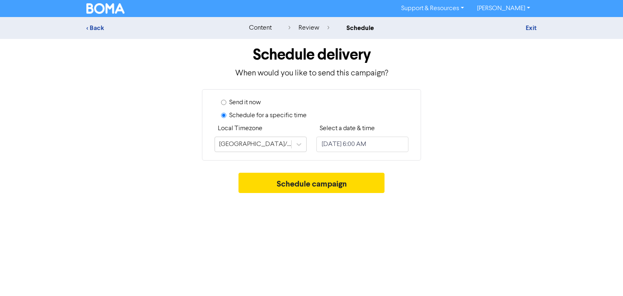
click at [283, 211] on div "Support & Resources Video Tutorials FAQ & Guides Marketing Education [PERSON_NA…" at bounding box center [311, 148] width 623 height 296
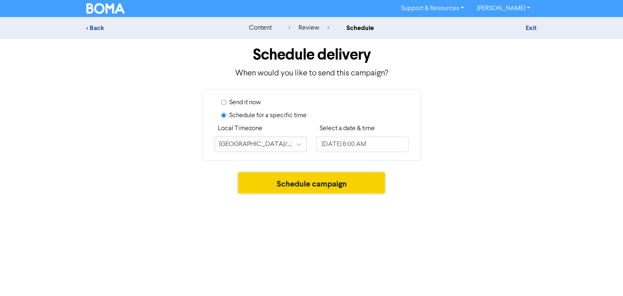
click at [298, 184] on button "Schedule campaign" at bounding box center [311, 183] width 146 height 20
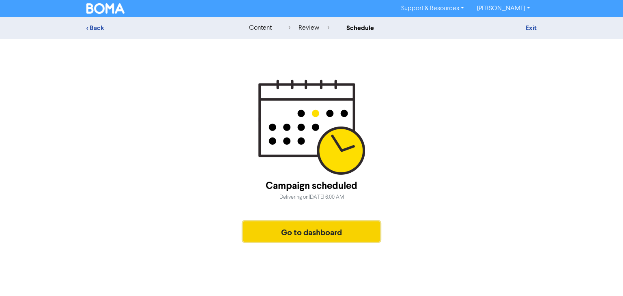
click at [354, 238] on button "Go to dashboard" at bounding box center [311, 231] width 137 height 20
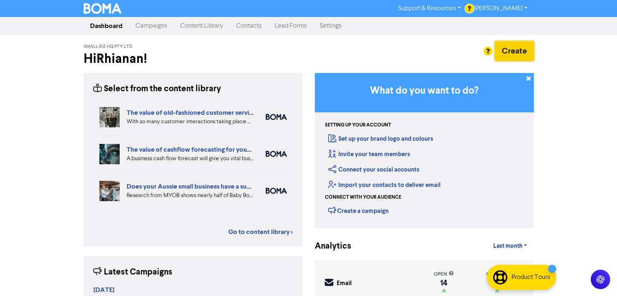
click at [530, 58] on button "Create" at bounding box center [514, 50] width 39 height 19
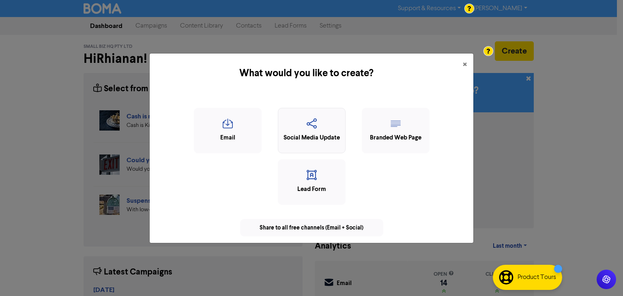
click at [295, 135] on div "Social Media Update" at bounding box center [311, 137] width 59 height 9
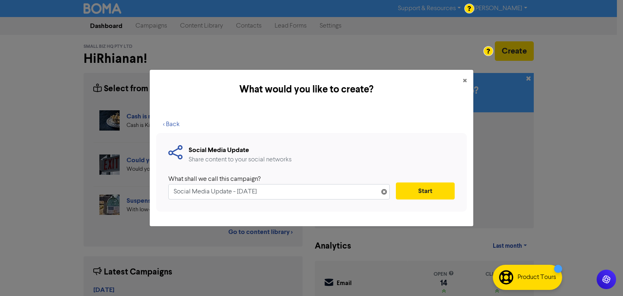
drag, startPoint x: 289, startPoint y: 192, endPoint x: 62, endPoint y: 242, distance: 233.3
click at [62, 242] on div "What would you like to create? × < Back Social Media Update Share content to yo…" at bounding box center [311, 148] width 623 height 296
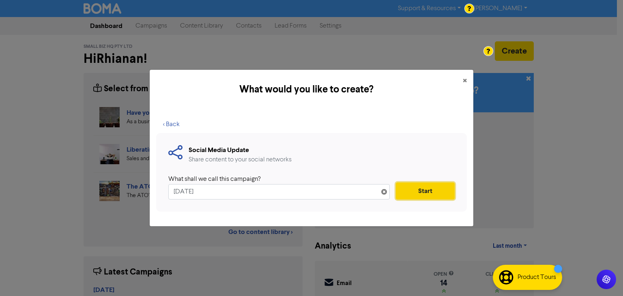
click at [425, 191] on button "Start" at bounding box center [425, 190] width 59 height 17
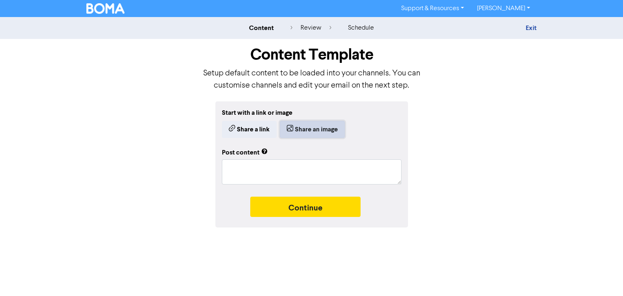
click at [308, 127] on button "Share an image" at bounding box center [312, 129] width 65 height 17
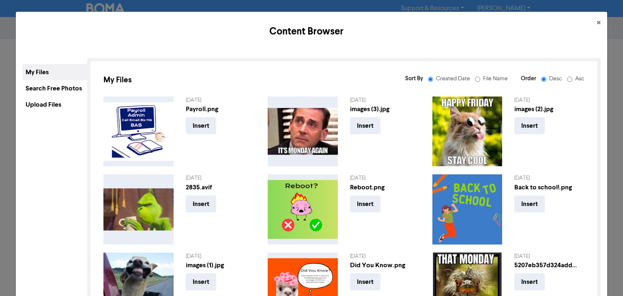
click at [52, 103] on div "Upload Files" at bounding box center [54, 104] width 65 height 16
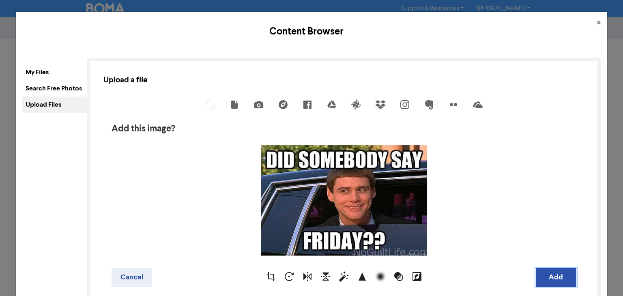
click at [552, 274] on button "Add" at bounding box center [556, 277] width 41 height 19
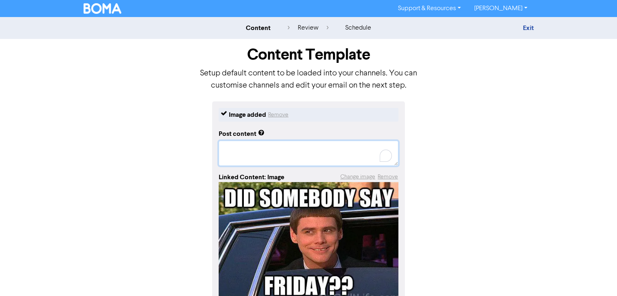
click at [314, 157] on textarea "To enrich screen reader interactions, please activate Accessibility in Grammarl…" at bounding box center [309, 153] width 180 height 25
paste textarea "Happy FriYAY, Small Biz Owners! 🎉 You’ve made it through another week of hustli…"
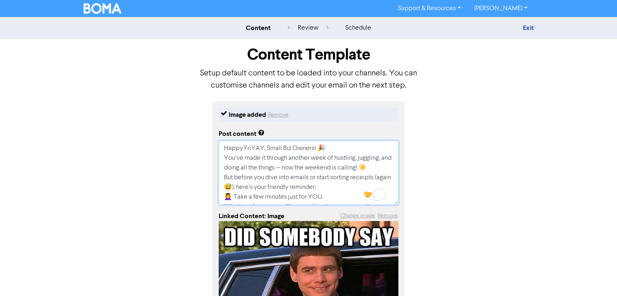
click at [295, 167] on textarea "Happy FriYAY, Small Biz Owners! 🎉 You’ve made it through another week of hustli…" at bounding box center [309, 173] width 180 height 64
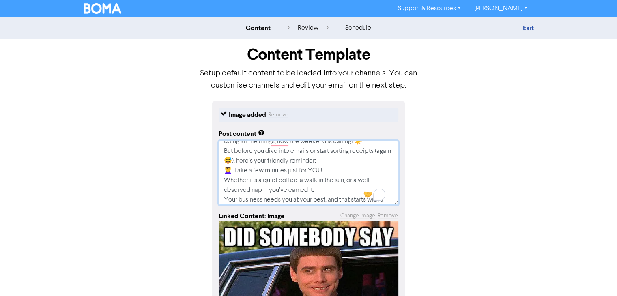
scroll to position [32, 0]
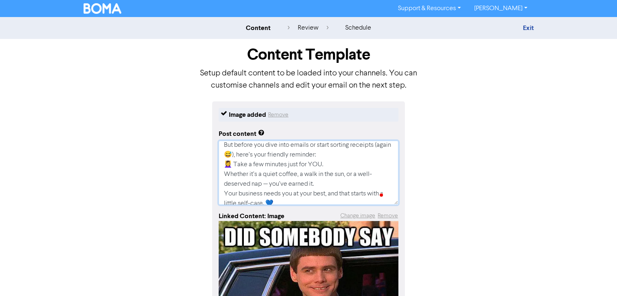
click at [270, 185] on textarea "Happy FriYAY, Small Biz Owners! 🎉 You’ve made it through another week of hustli…" at bounding box center [309, 173] width 180 height 64
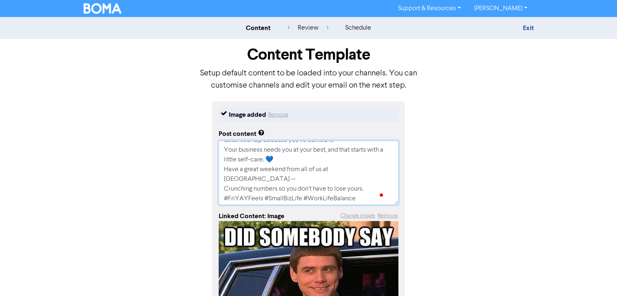
scroll to position [78, 0]
drag, startPoint x: 367, startPoint y: 168, endPoint x: 375, endPoint y: 178, distance: 13.0
click at [375, 178] on textarea "Happy FriYAY, Small Biz Owners! 🎉 You’ve made it through another week of hustli…" at bounding box center [309, 173] width 180 height 64
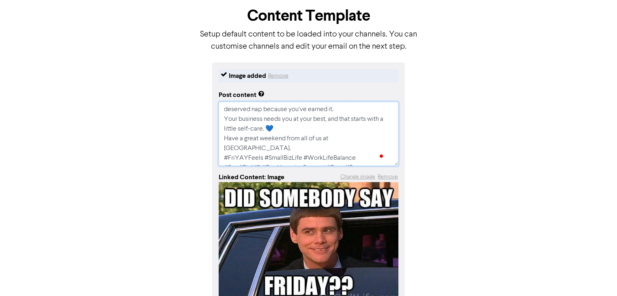
scroll to position [88, 0]
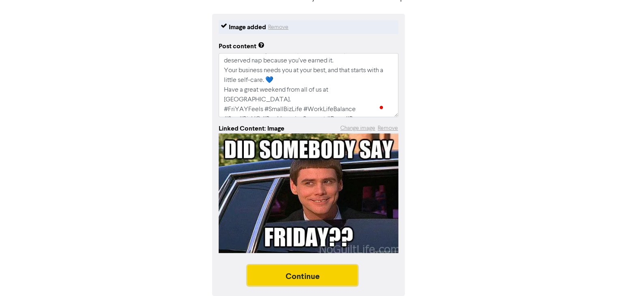
click at [300, 276] on button "Continue" at bounding box center [302, 275] width 110 height 20
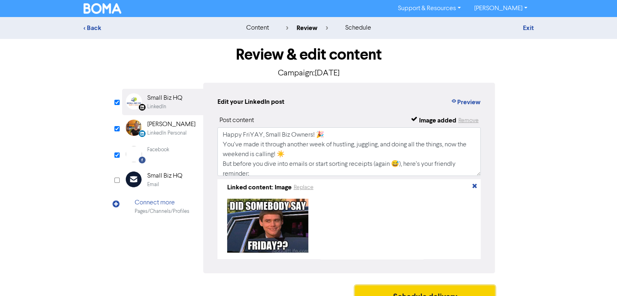
click at [419, 289] on button "Schedule delivery" at bounding box center [425, 295] width 140 height 20
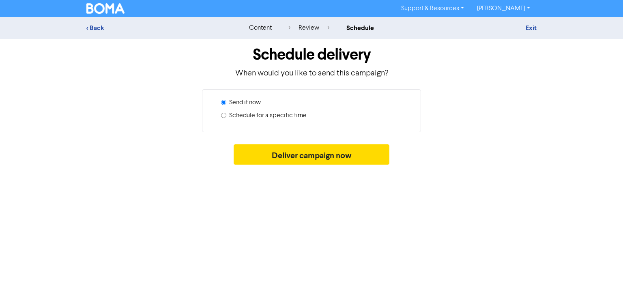
click at [225, 117] on input "Schedule for a specific time" at bounding box center [223, 115] width 5 height 5
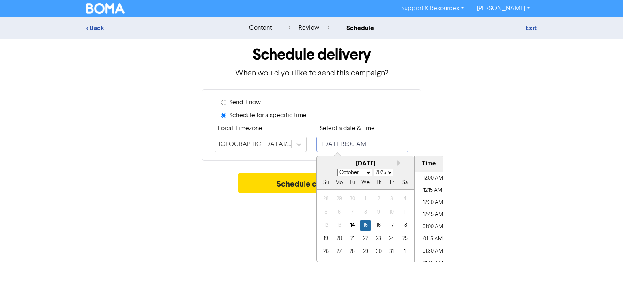
scroll to position [399, 0]
click at [405, 142] on input "[DATE] 9:00 AM" at bounding box center [362, 144] width 92 height 15
click at [390, 227] on div "17" at bounding box center [391, 225] width 11 height 11
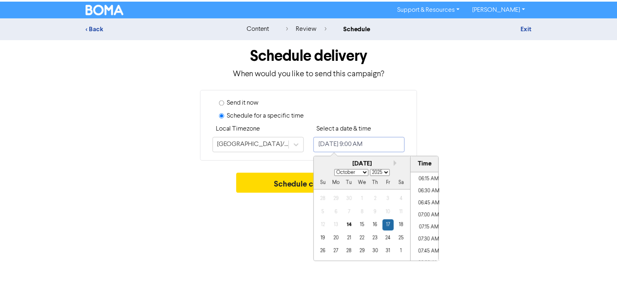
scroll to position [302, 0]
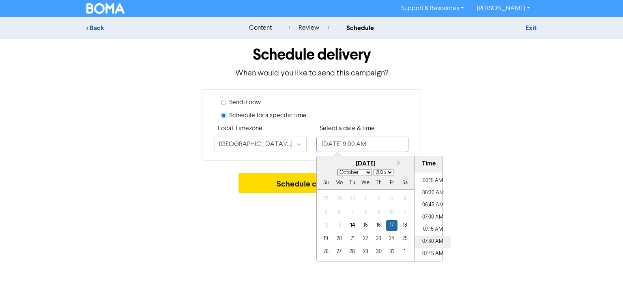
click at [427, 242] on li "07:30 AM" at bounding box center [432, 242] width 36 height 12
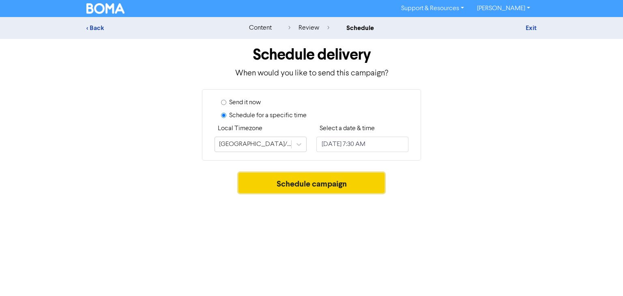
click at [263, 180] on button "Schedule campaign" at bounding box center [311, 183] width 146 height 20
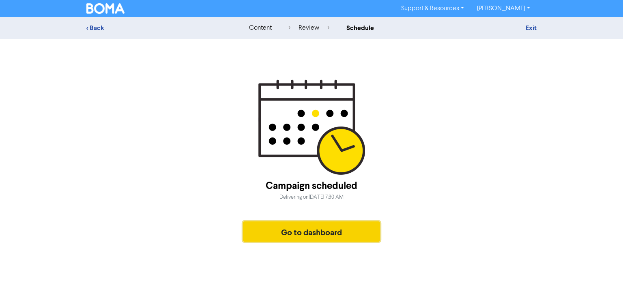
click at [281, 237] on button "Go to dashboard" at bounding box center [311, 231] width 137 height 20
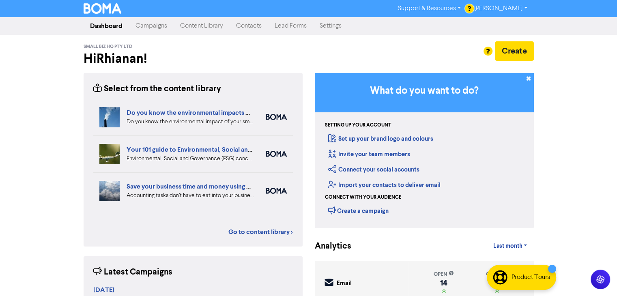
click at [147, 20] on link "Campaigns" at bounding box center [151, 26] width 45 height 16
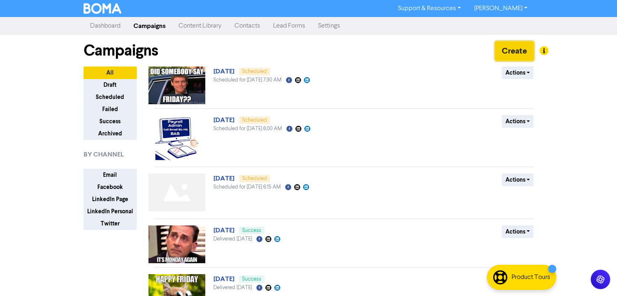
click at [512, 55] on button "Create" at bounding box center [514, 50] width 39 height 19
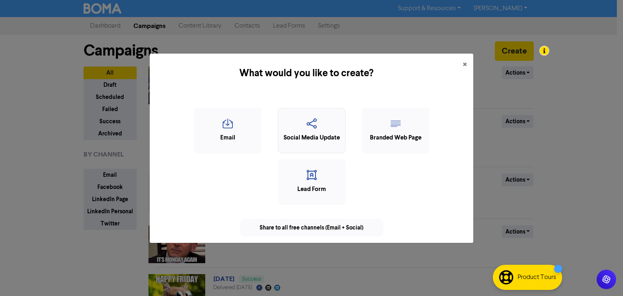
click at [320, 150] on div "Social Media Update" at bounding box center [312, 130] width 68 height 45
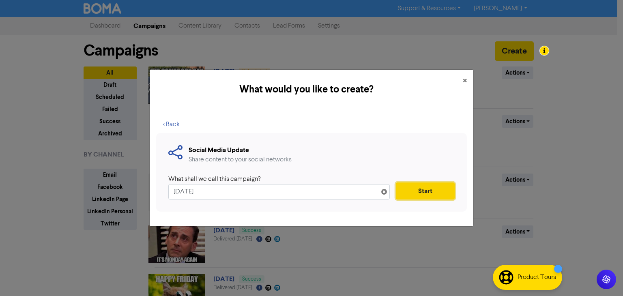
click at [438, 196] on button "Start" at bounding box center [425, 190] width 59 height 17
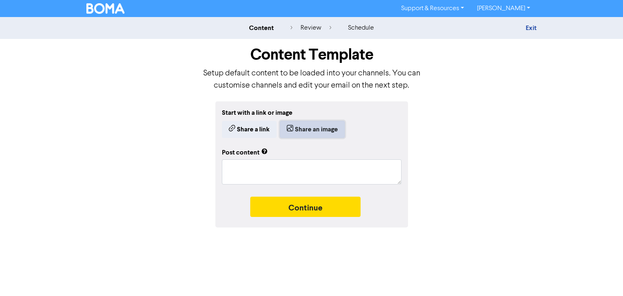
click at [293, 133] on button "Share an image" at bounding box center [312, 129] width 65 height 17
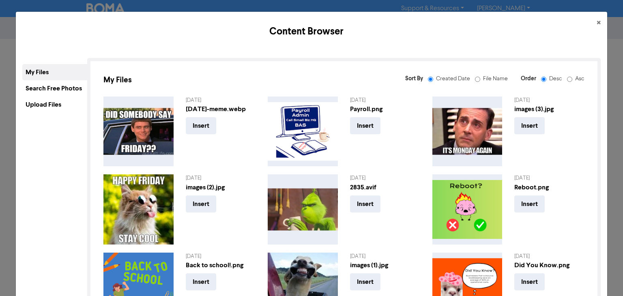
click at [66, 103] on div "Upload Files" at bounding box center [54, 104] width 65 height 16
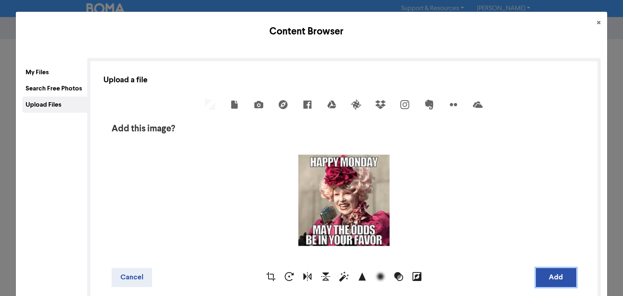
click at [556, 281] on button "Add" at bounding box center [556, 277] width 41 height 19
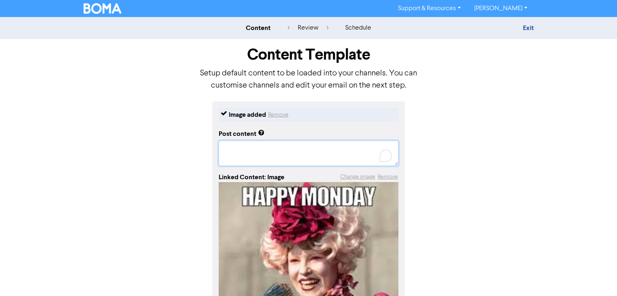
click at [242, 141] on textarea "To enrich screen reader interactions, please activate Accessibility in Grammarl…" at bounding box center [309, 153] width 180 height 25
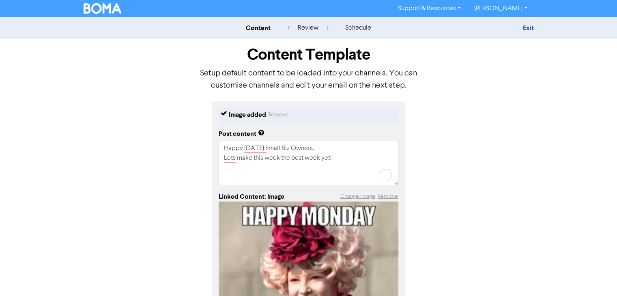
click at [617, 104] on html "Support & Resources Video Tutorials FAQ & Guides Marketing Education [PERSON_NA…" at bounding box center [308, 148] width 617 height 296
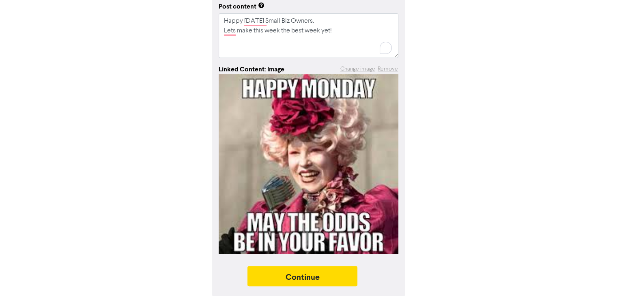
scroll to position [128, 0]
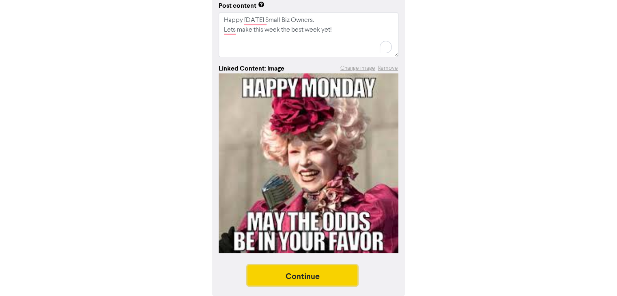
click at [346, 273] on button "Continue" at bounding box center [302, 275] width 110 height 20
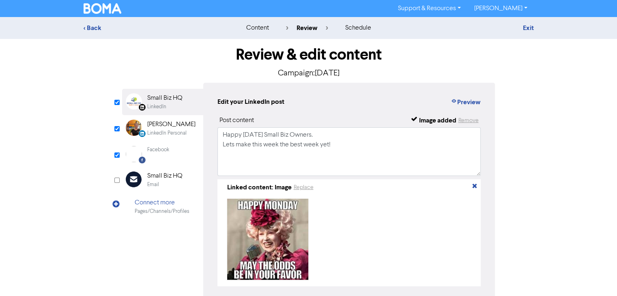
scroll to position [44, 0]
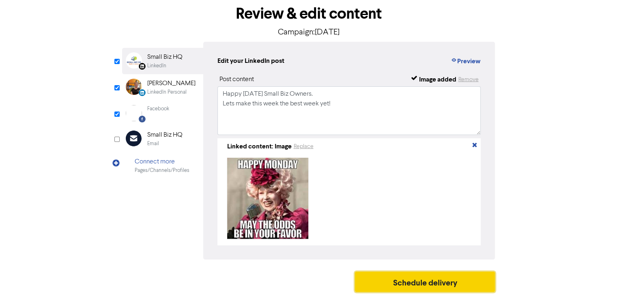
click at [380, 289] on button "Schedule delivery" at bounding box center [425, 282] width 140 height 20
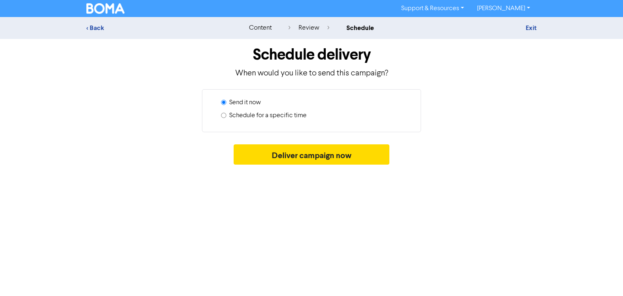
click at [224, 114] on input "Schedule for a specific time" at bounding box center [223, 115] width 5 height 5
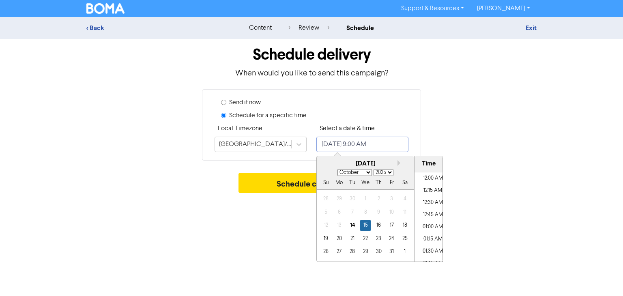
click at [407, 143] on input "[DATE] 9:00 AM" at bounding box center [362, 144] width 92 height 15
click at [341, 233] on div "20" at bounding box center [339, 238] width 11 height 11
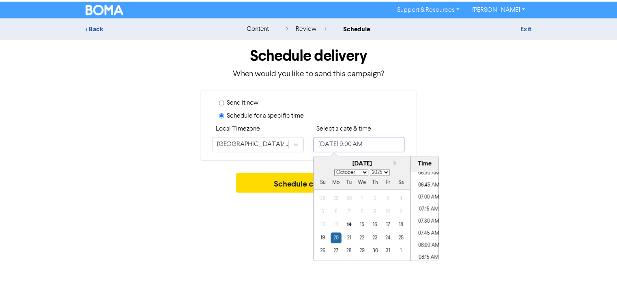
scroll to position [318, 0]
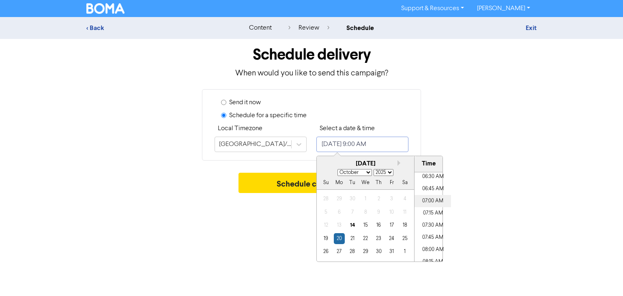
click at [424, 197] on li "07:00 AM" at bounding box center [432, 201] width 36 height 12
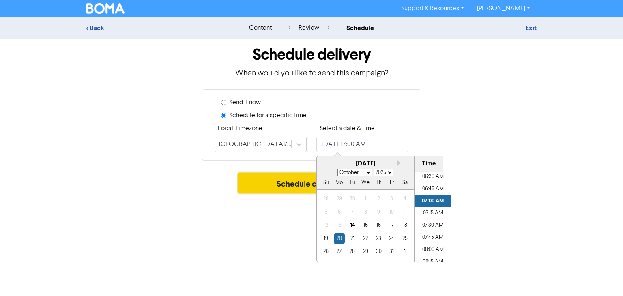
click at [287, 174] on button "Schedule campaign" at bounding box center [311, 183] width 146 height 20
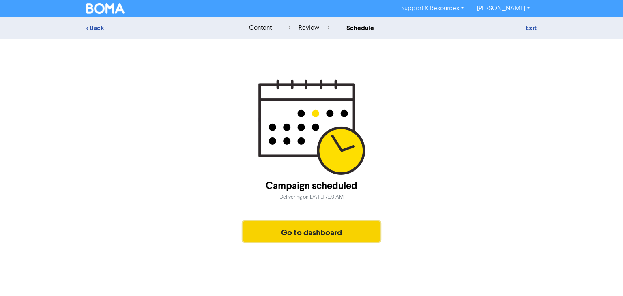
click at [290, 235] on button "Go to dashboard" at bounding box center [311, 231] width 137 height 20
